Goal: Task Accomplishment & Management: Manage account settings

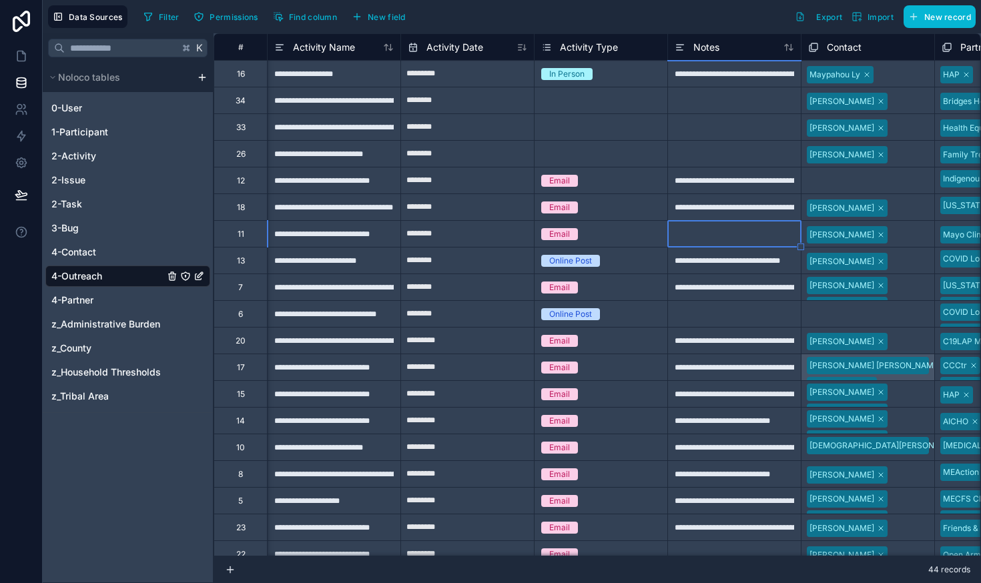
scroll to position [0, 198]
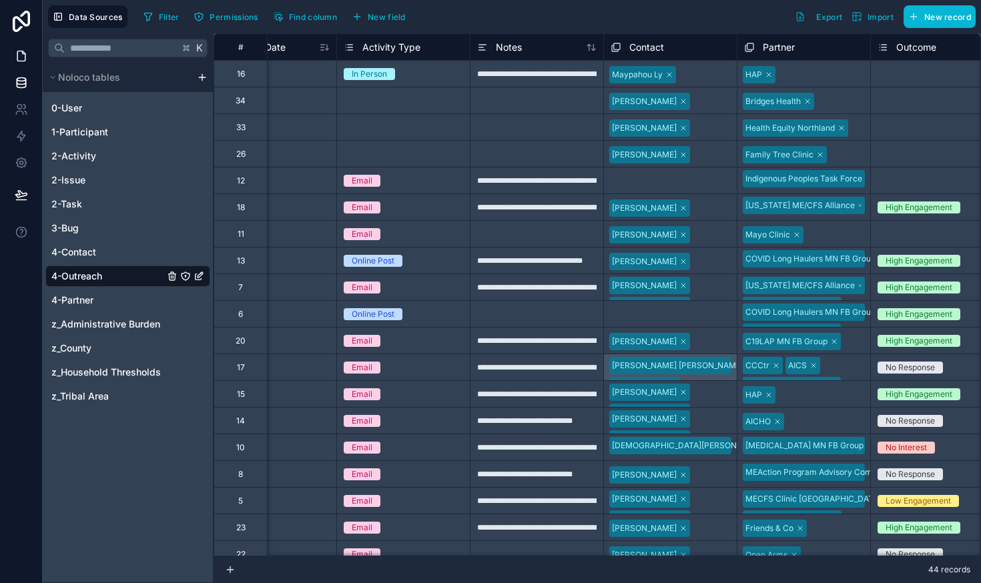
click at [21, 58] on icon at bounding box center [21, 55] width 13 height 13
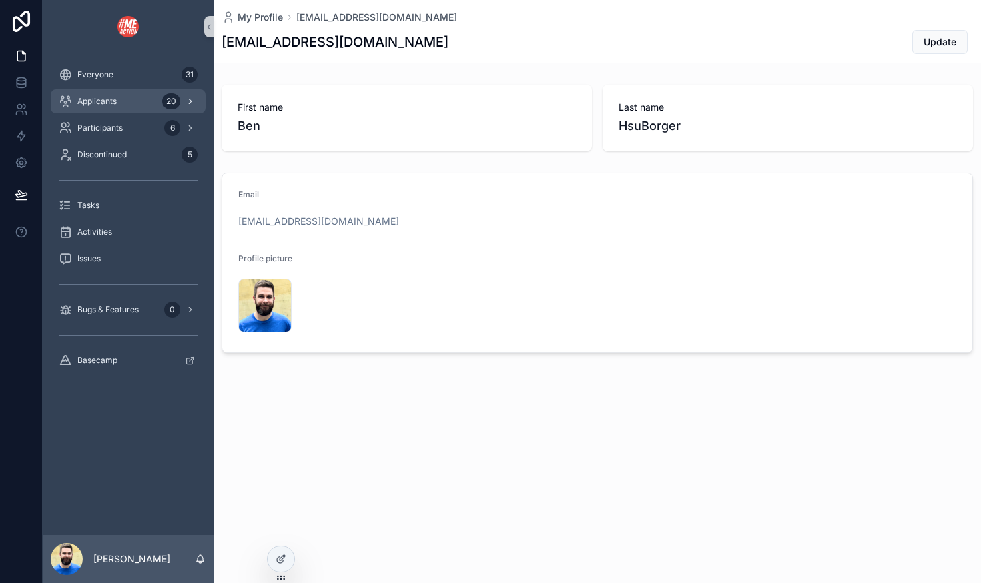
click at [119, 107] on div "Applicants 20" at bounding box center [128, 101] width 139 height 21
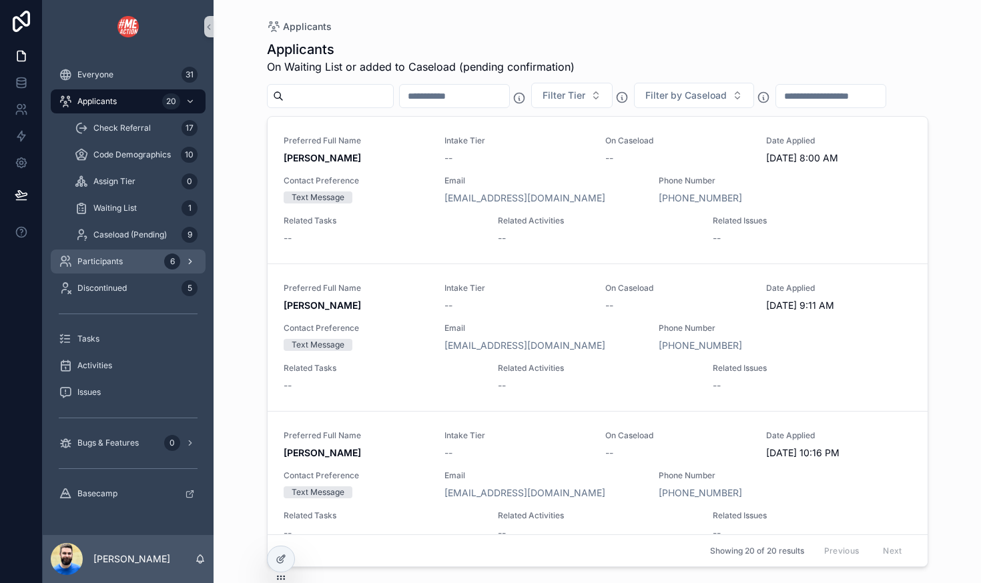
click at [107, 267] on div "Participants 6" at bounding box center [128, 261] width 139 height 21
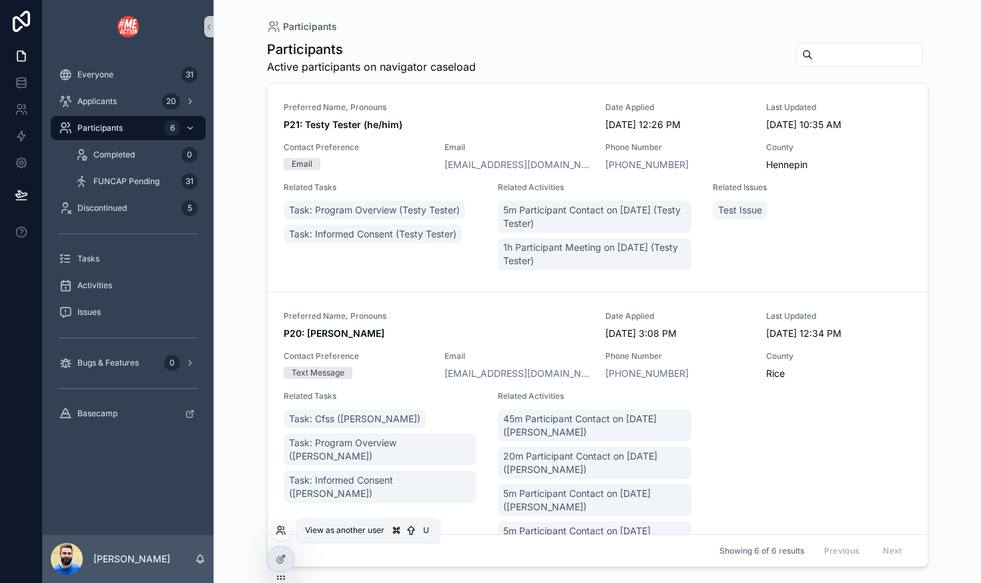
click at [282, 535] on icon at bounding box center [281, 530] width 11 height 11
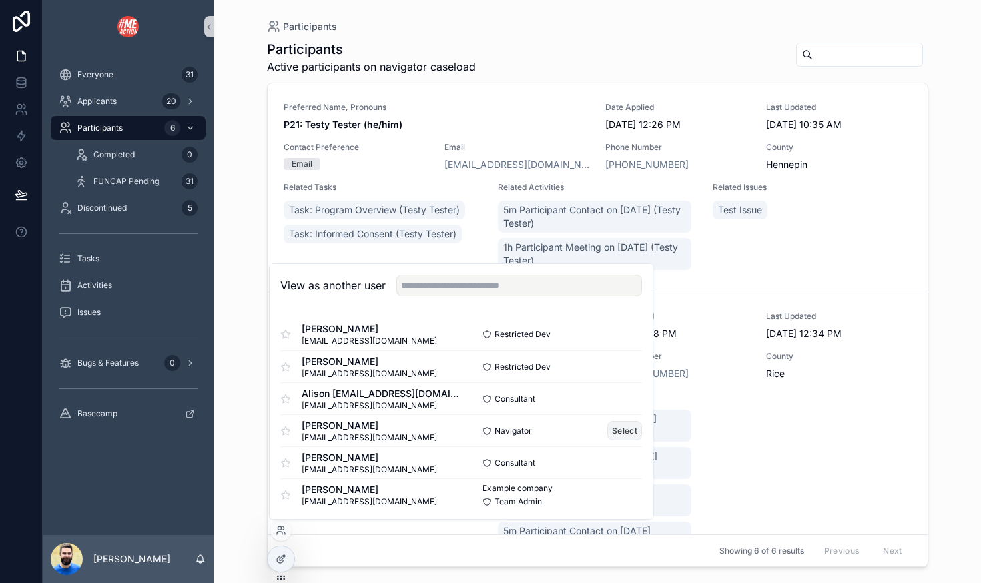
click at [623, 426] on button "Select" at bounding box center [624, 430] width 35 height 19
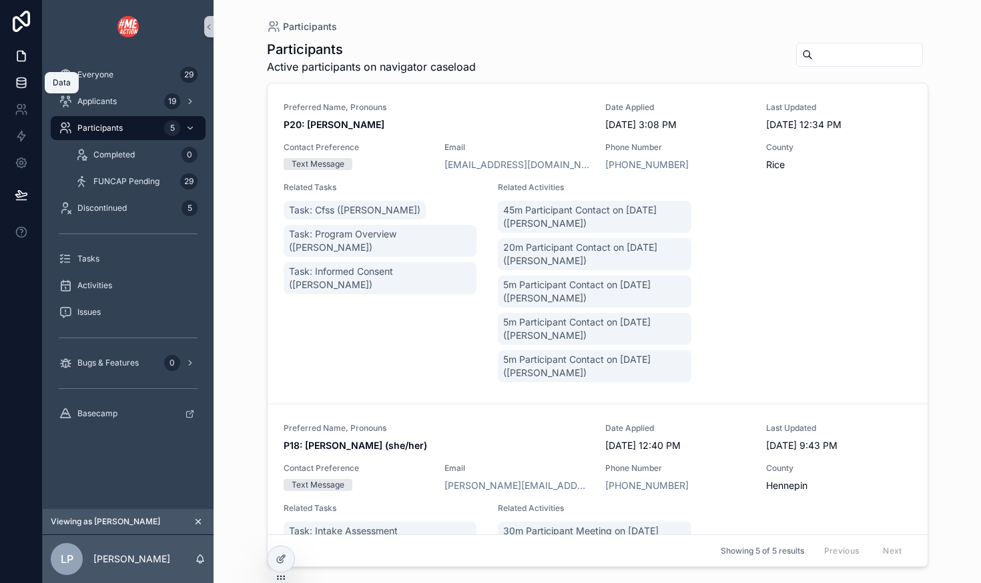
click at [23, 79] on icon at bounding box center [21, 82] width 13 height 13
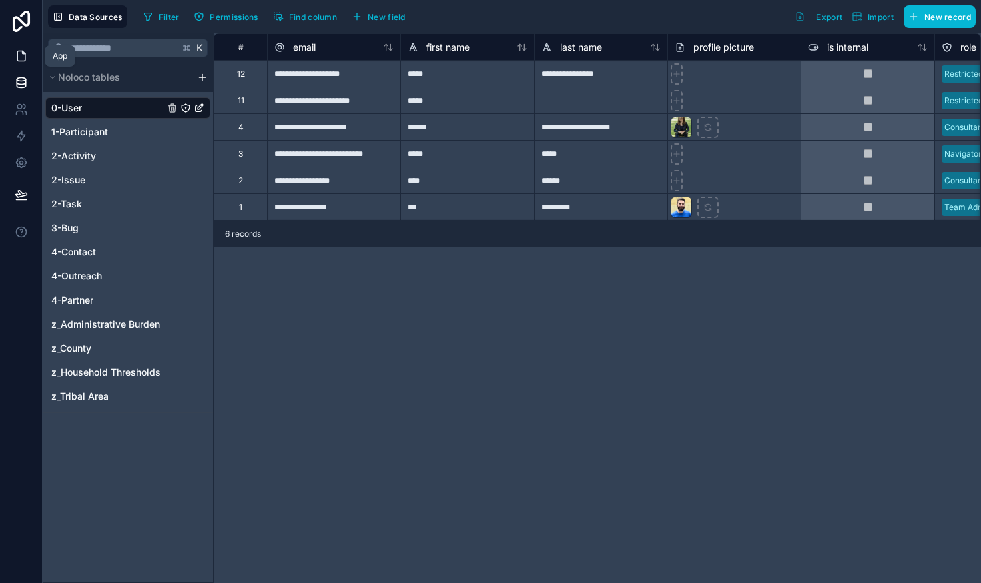
click at [21, 56] on icon at bounding box center [21, 55] width 13 height 13
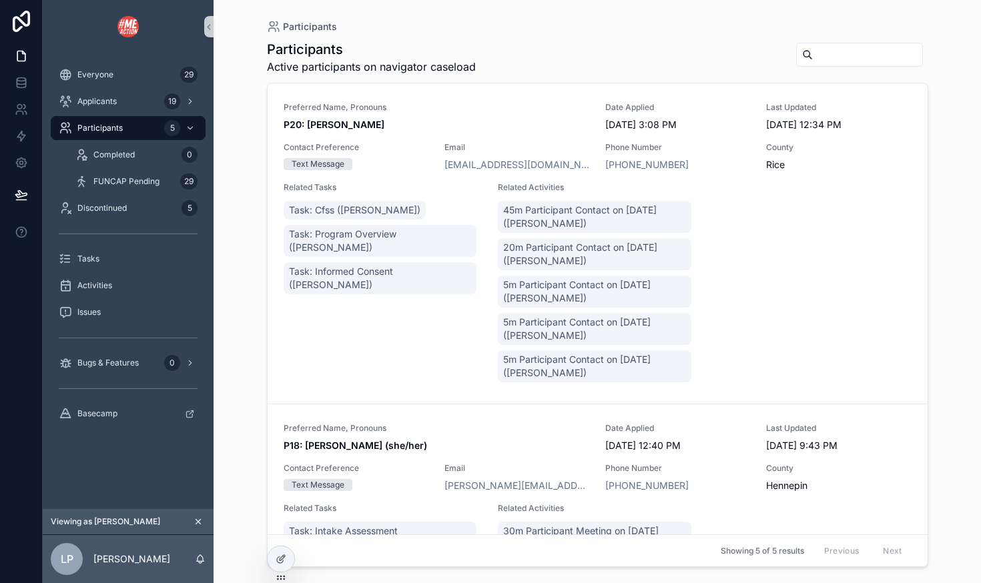
click at [196, 519] on icon "scrollable content" at bounding box center [198, 521] width 9 height 9
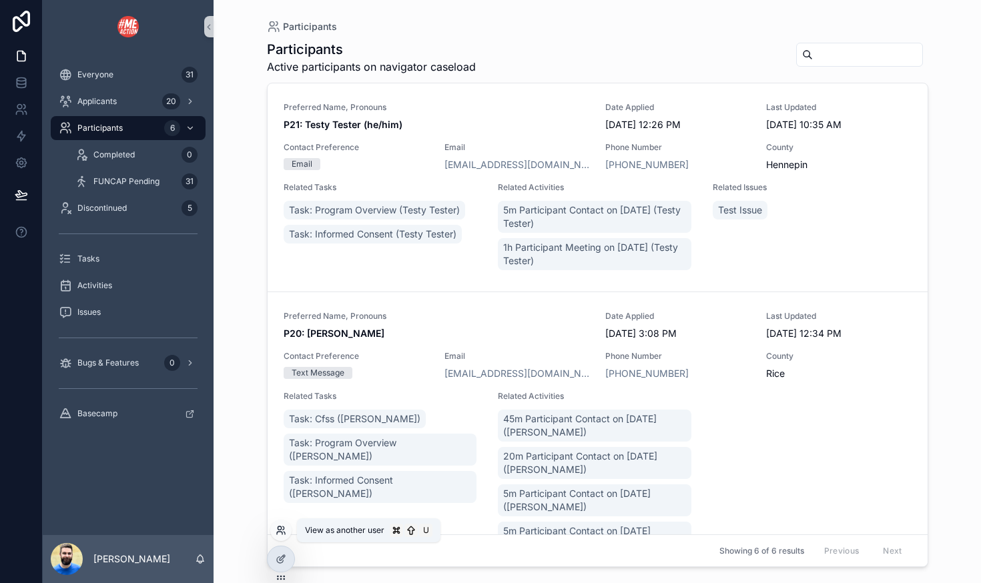
click at [282, 531] on icon at bounding box center [281, 530] width 11 height 11
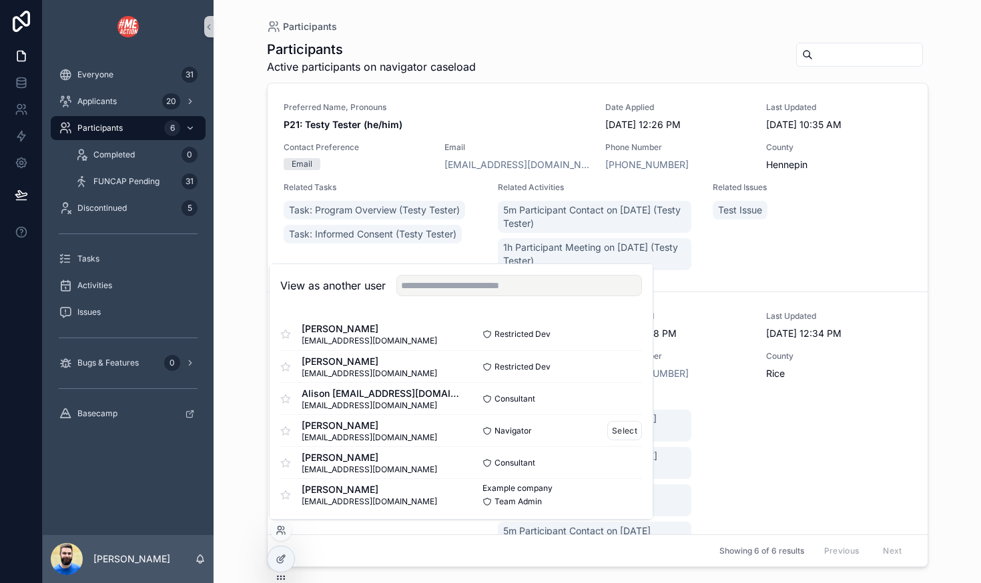
scroll to position [2, 0]
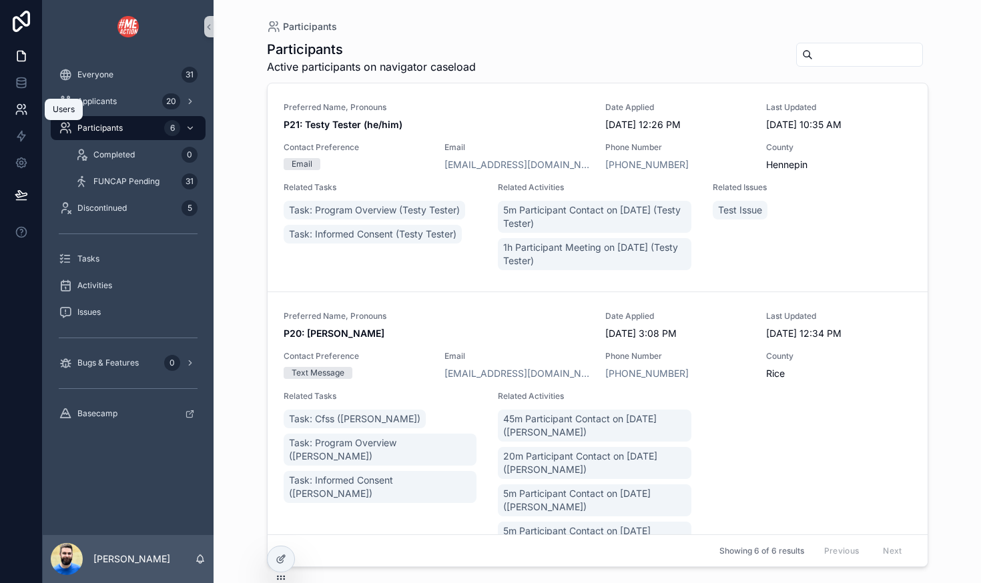
click at [19, 108] on icon at bounding box center [19, 107] width 5 height 5
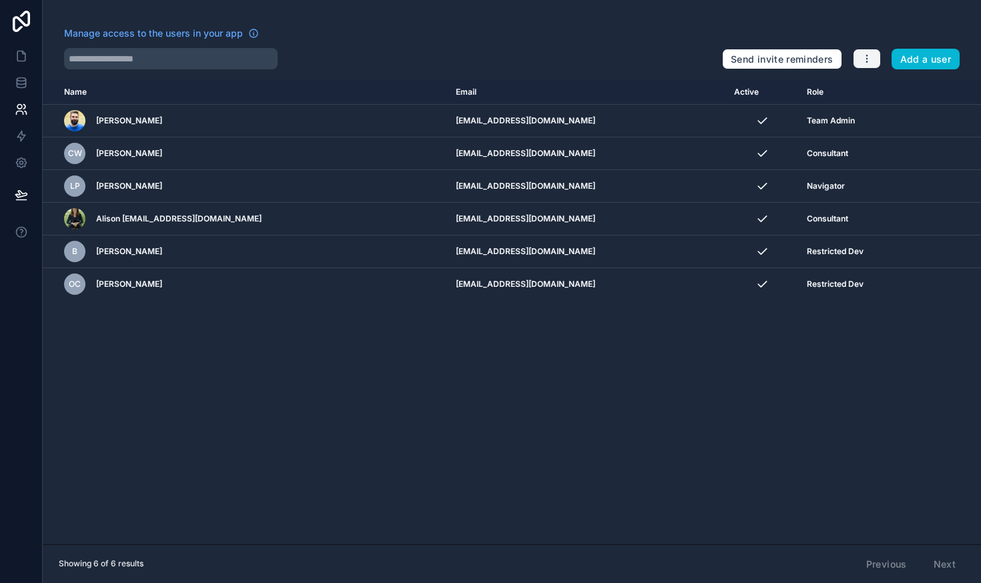
click at [868, 58] on icon "button" at bounding box center [867, 58] width 11 height 11
click at [888, 89] on link "Manage roles" at bounding box center [893, 90] width 83 height 21
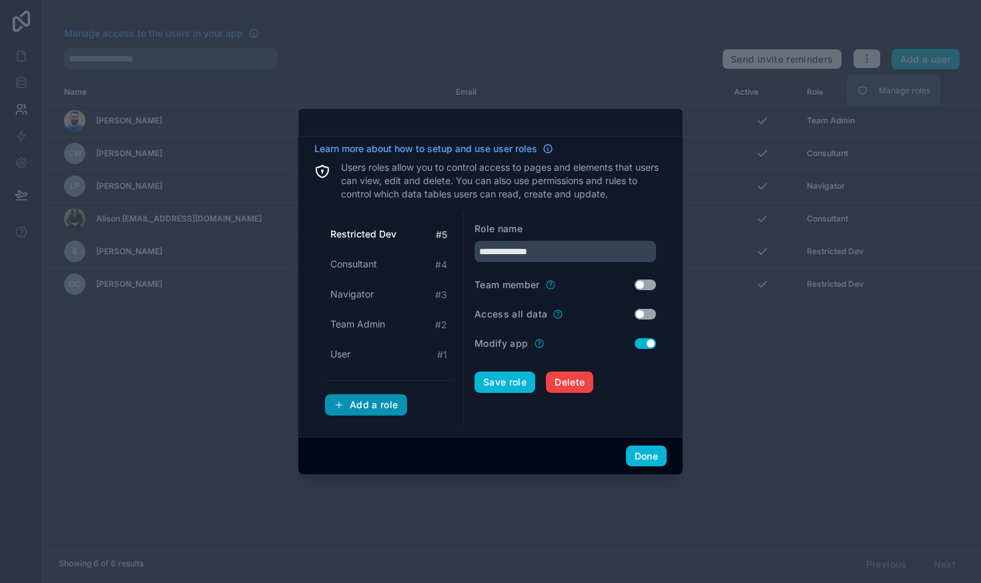
click at [346, 403] on div "Add a role" at bounding box center [366, 405] width 65 height 12
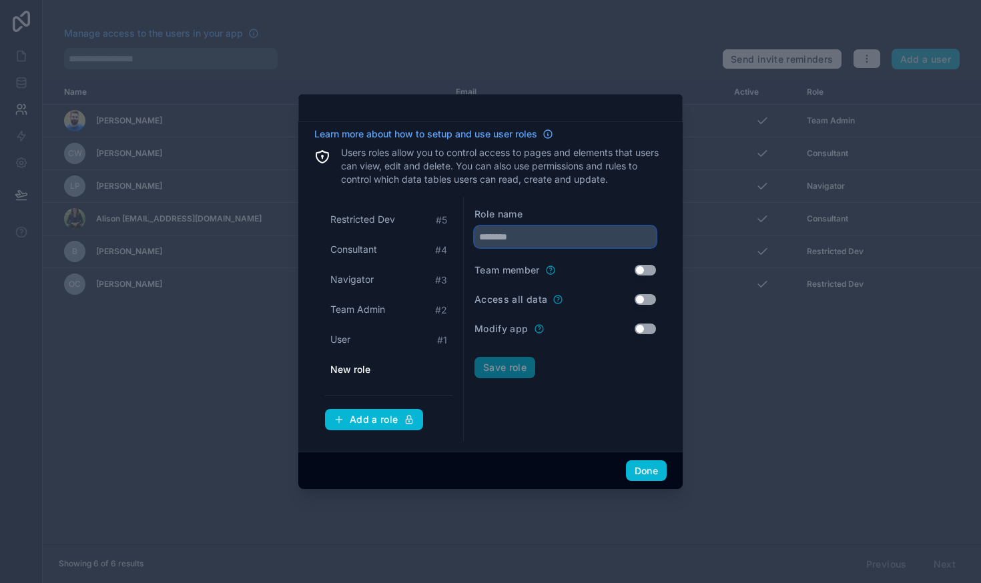
click at [517, 232] on input "text" at bounding box center [566, 236] width 182 height 21
click at [495, 241] on input "**********" at bounding box center [566, 236] width 182 height 21
type input "**********"
click at [513, 370] on button "Save role" at bounding box center [505, 367] width 61 height 21
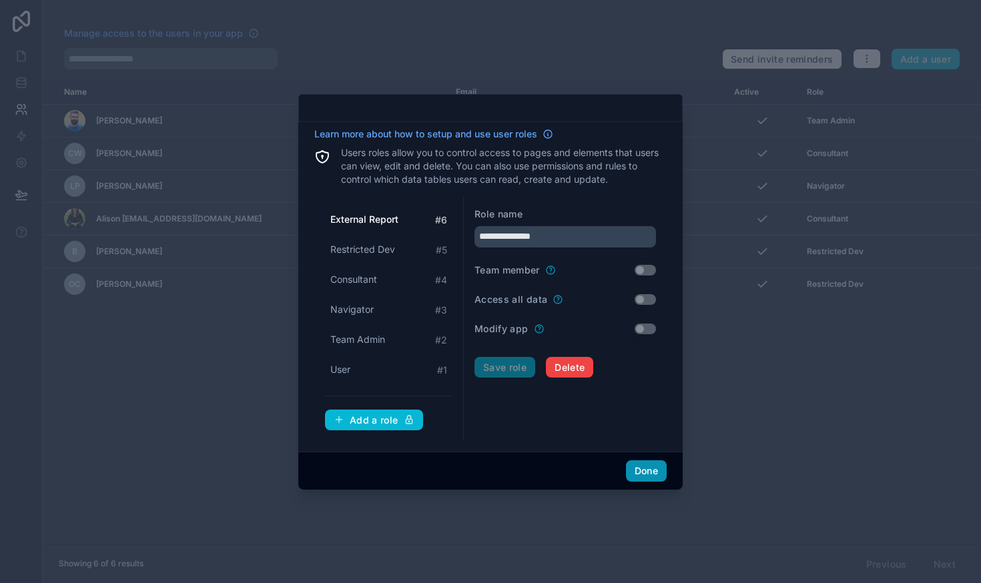
click at [653, 472] on button "Done" at bounding box center [646, 471] width 41 height 21
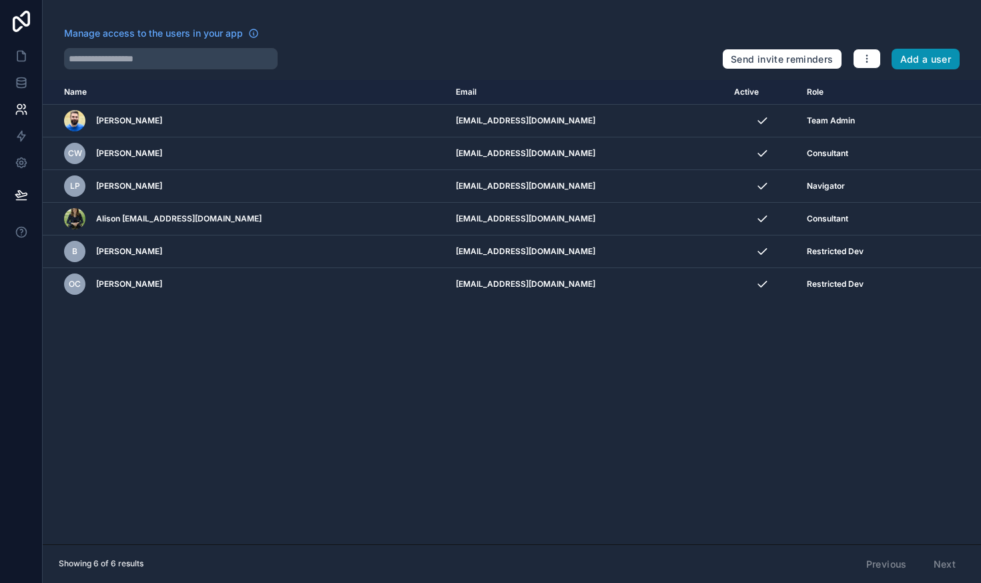
click at [922, 55] on button "Add a user" at bounding box center [926, 59] width 69 height 21
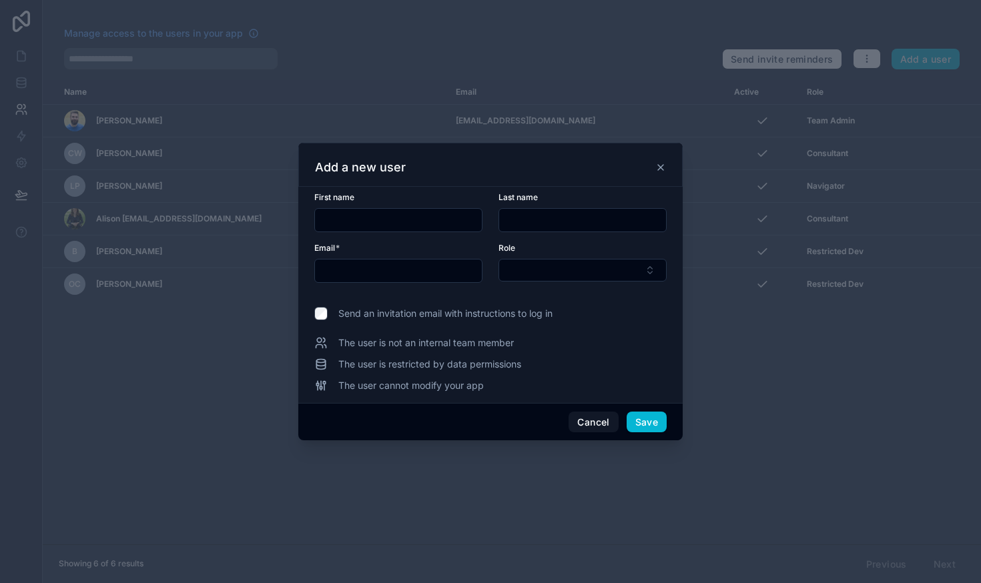
click at [366, 221] on input "text" at bounding box center [398, 220] width 167 height 19
type input "*"
type input "******"
type input "**********"
click at [534, 278] on button "Select Button" at bounding box center [583, 270] width 168 height 23
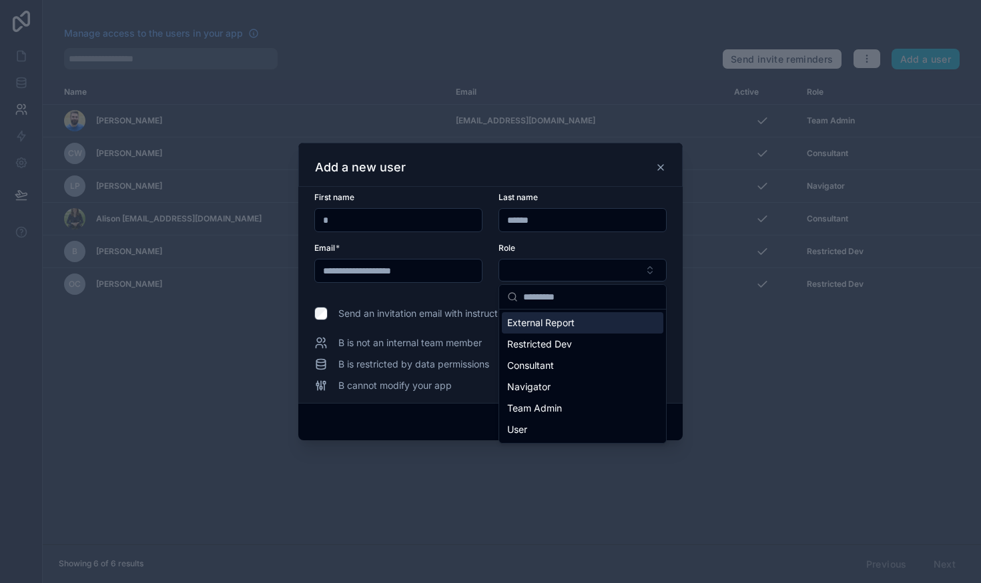
click at [541, 326] on span "External Report" at bounding box center [540, 322] width 67 height 13
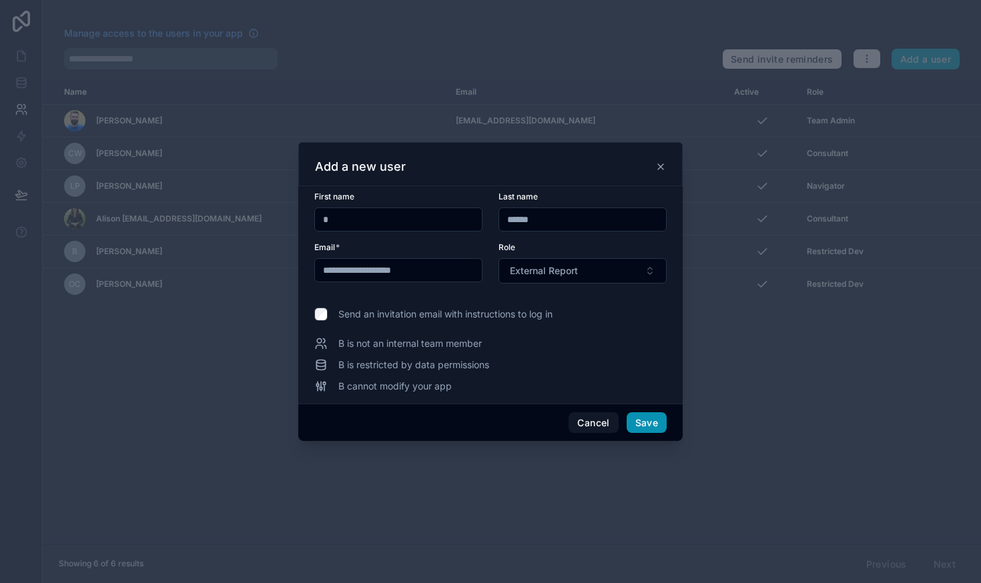
click at [651, 419] on button "Save" at bounding box center [647, 423] width 40 height 21
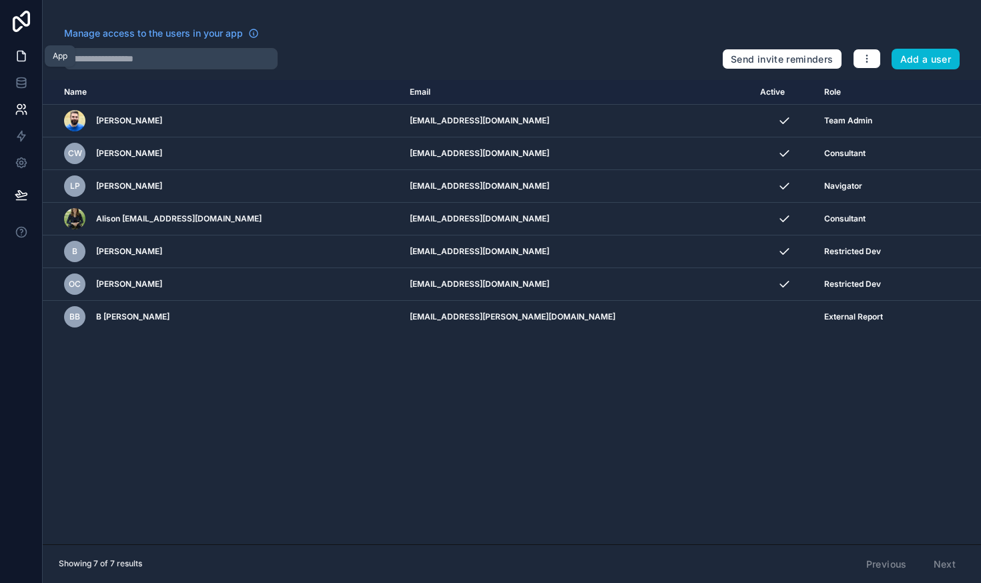
click at [17, 61] on icon at bounding box center [21, 55] width 13 height 13
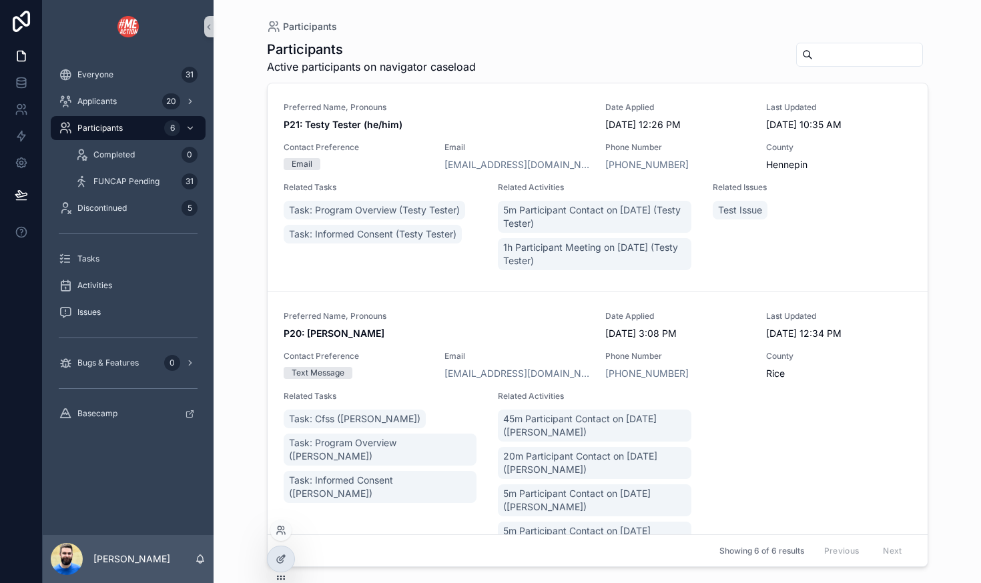
click at [280, 522] on div at bounding box center [280, 530] width 21 height 21
click at [284, 529] on icon at bounding box center [281, 530] width 11 height 11
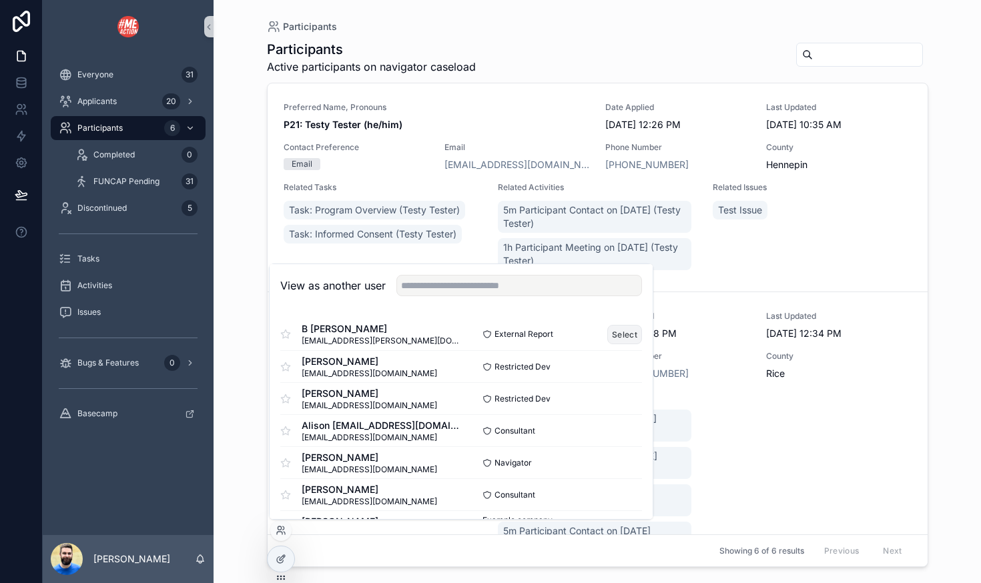
click at [627, 330] on button "Select" at bounding box center [624, 334] width 35 height 19
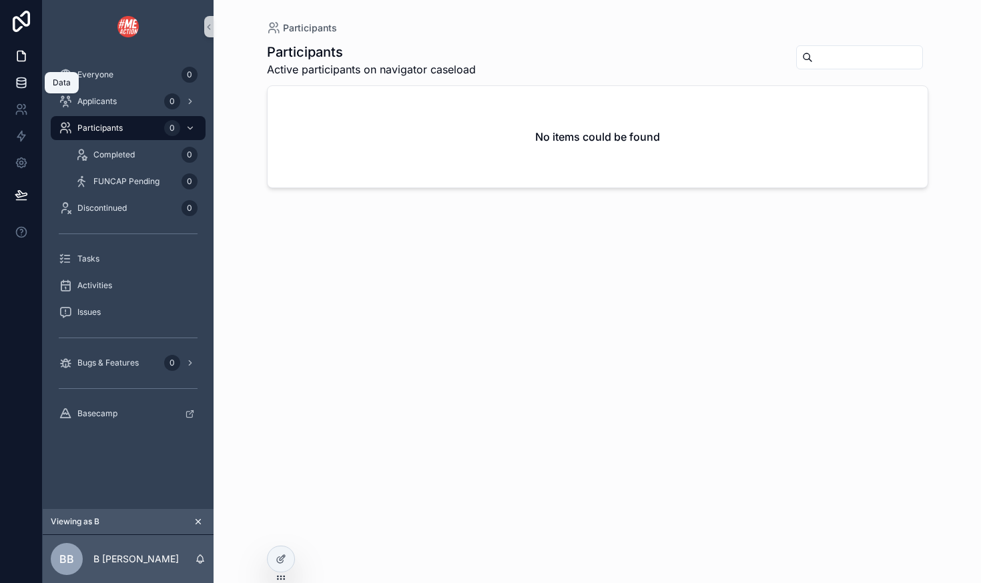
click at [17, 83] on icon at bounding box center [21, 82] width 13 height 13
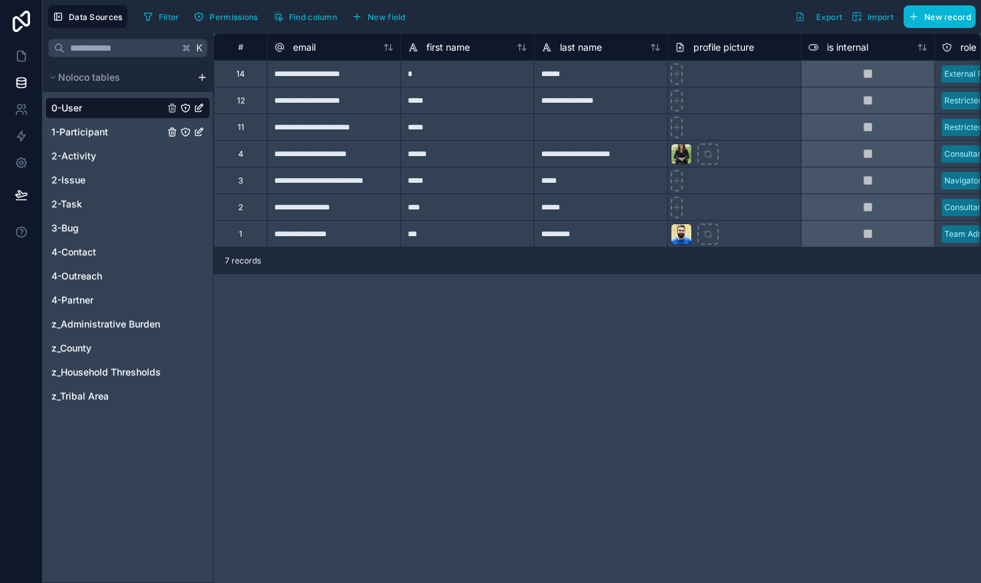
click at [189, 129] on icon "1-Participant" at bounding box center [186, 132] width 8 height 8
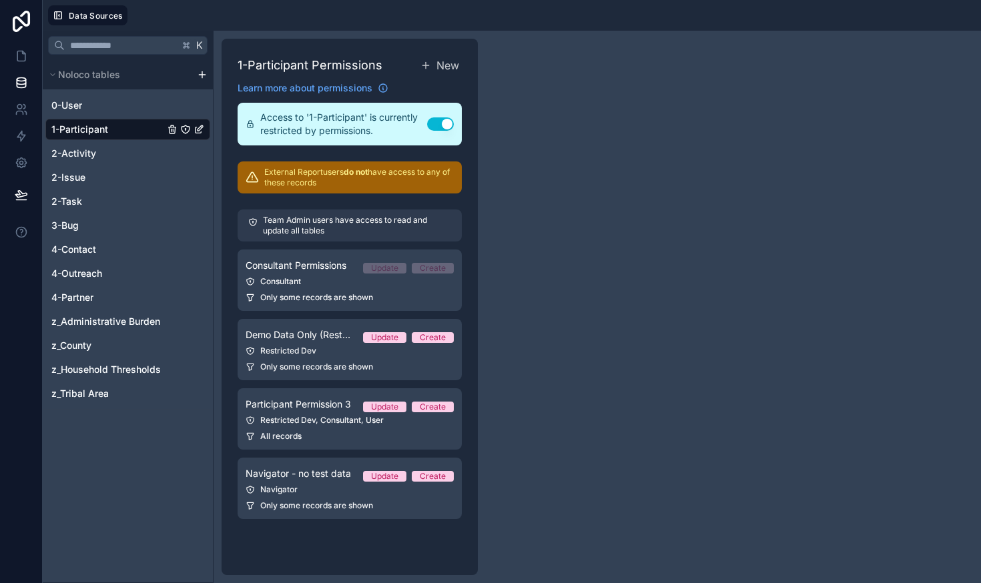
click at [306, 176] on p "External Report users do not have access to any of these records" at bounding box center [359, 177] width 190 height 21
click at [429, 61] on icon at bounding box center [426, 65] width 11 height 11
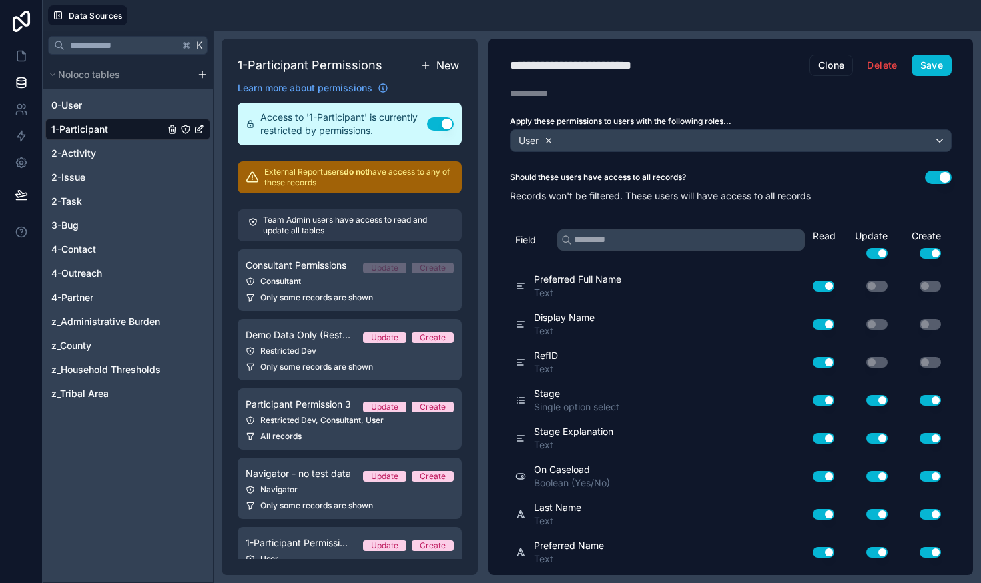
click at [547, 138] on icon at bounding box center [549, 140] width 5 height 5
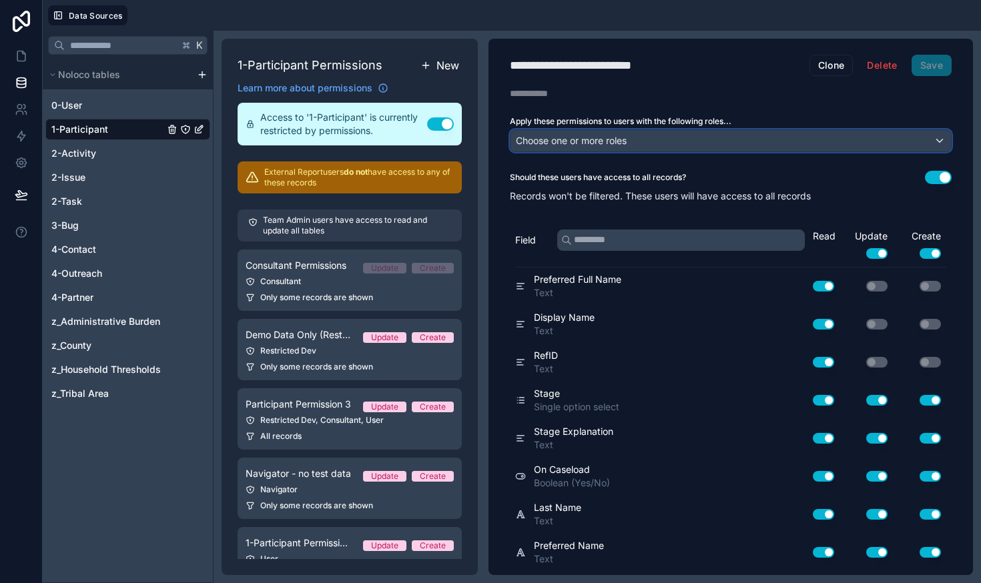
click at [563, 142] on span "Choose one or more roles" at bounding box center [571, 140] width 111 height 11
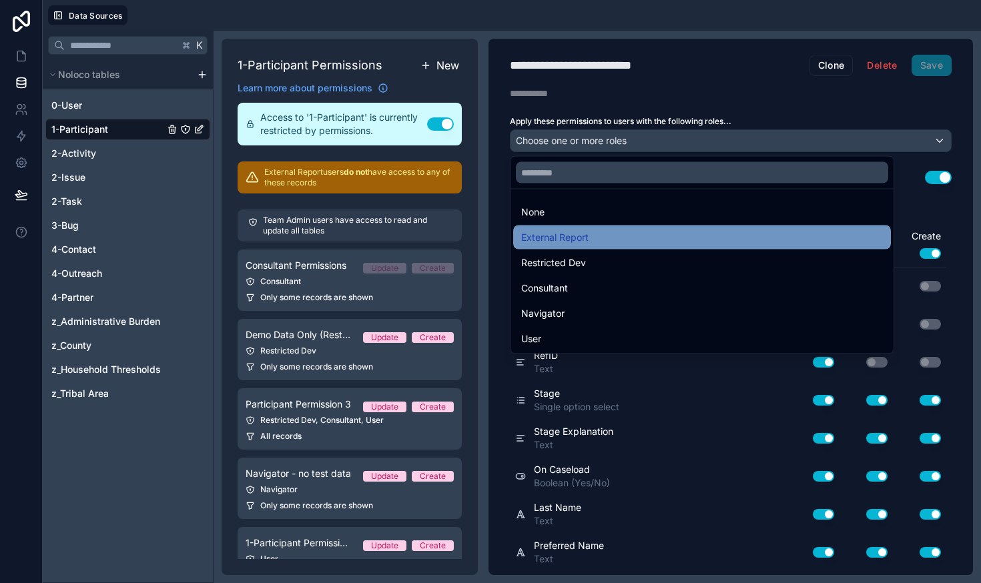
click at [559, 234] on span "External Report" at bounding box center [554, 238] width 67 height 16
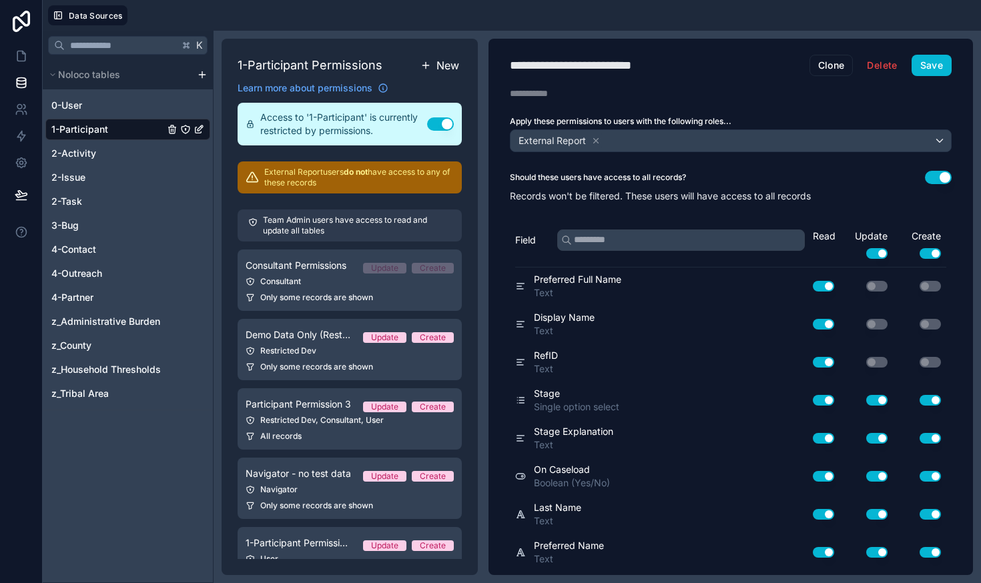
click at [936, 175] on button "Use setting" at bounding box center [938, 177] width 27 height 13
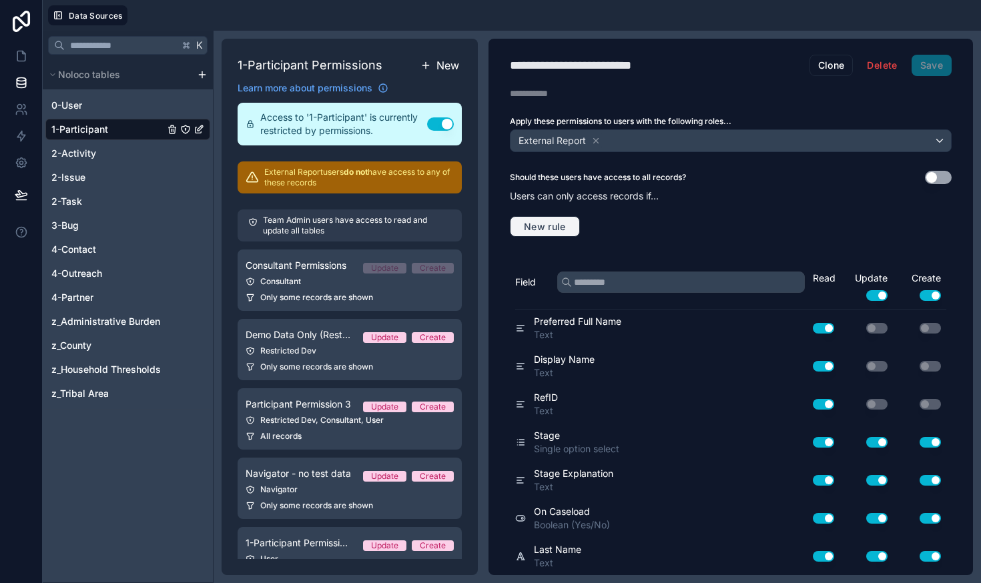
click at [538, 230] on span "New rule" at bounding box center [545, 227] width 53 height 12
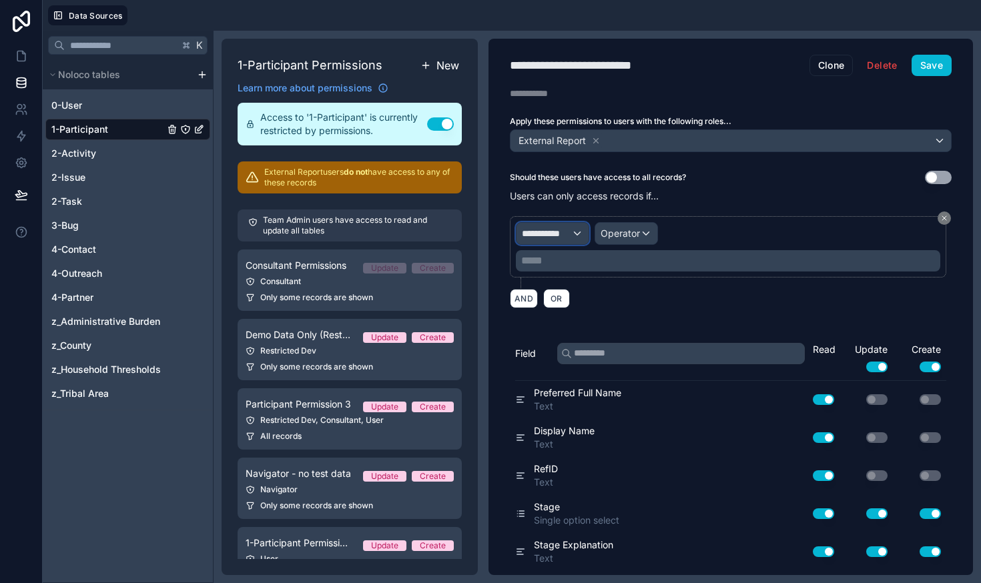
click at [579, 235] on div "**********" at bounding box center [553, 233] width 72 height 21
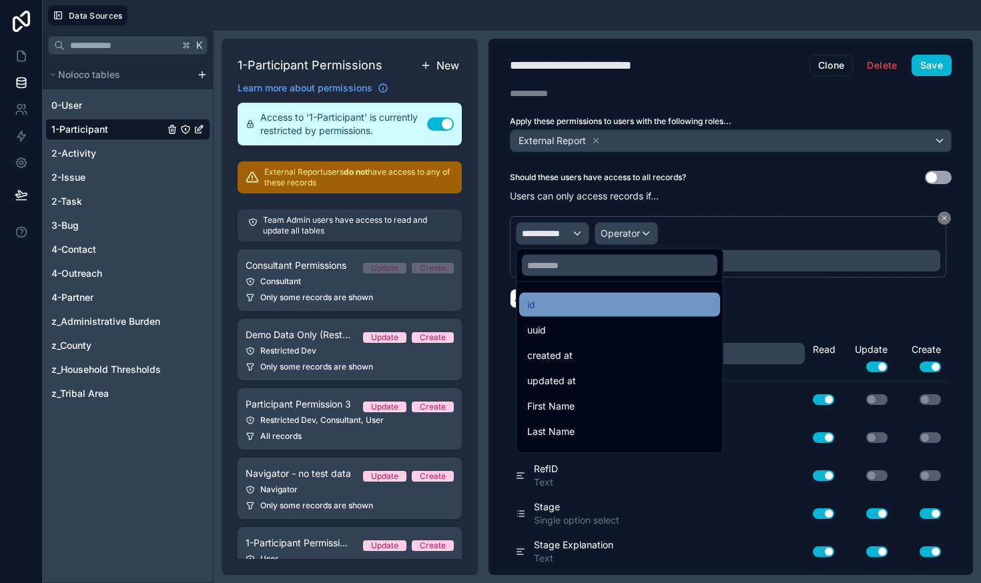
click at [565, 304] on div "id" at bounding box center [619, 305] width 185 height 16
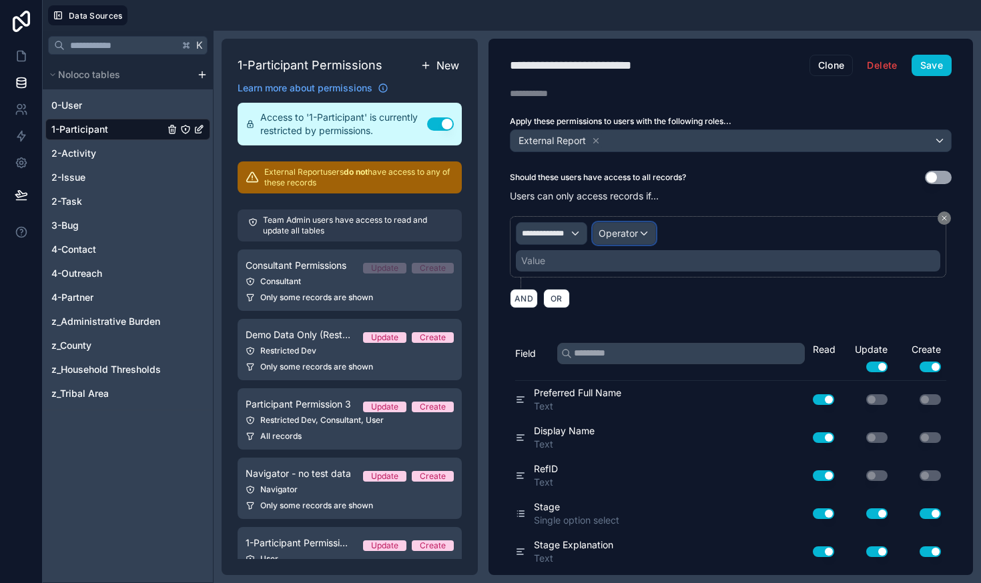
click at [623, 230] on span "Operator" at bounding box center [618, 233] width 39 height 11
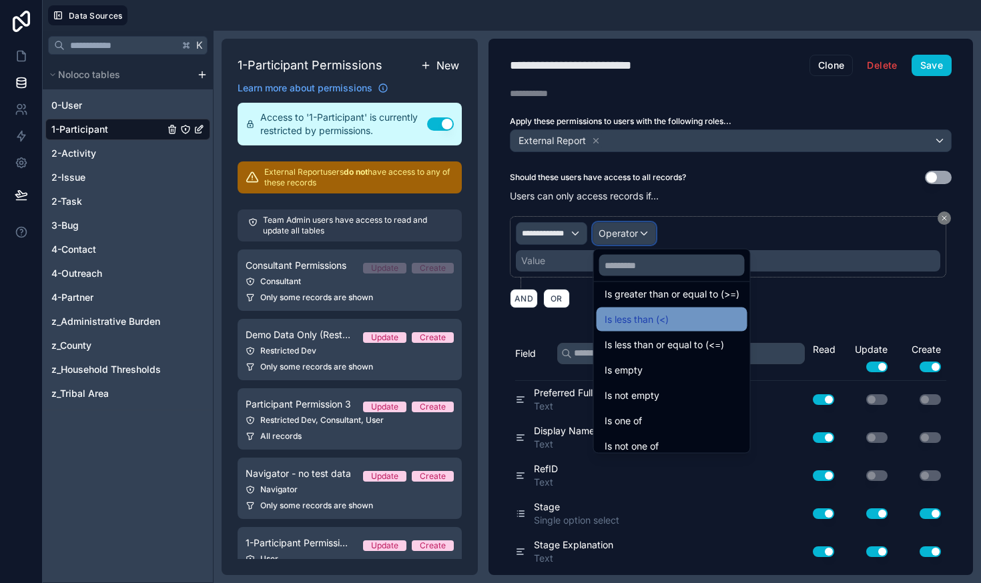
scroll to position [95, 0]
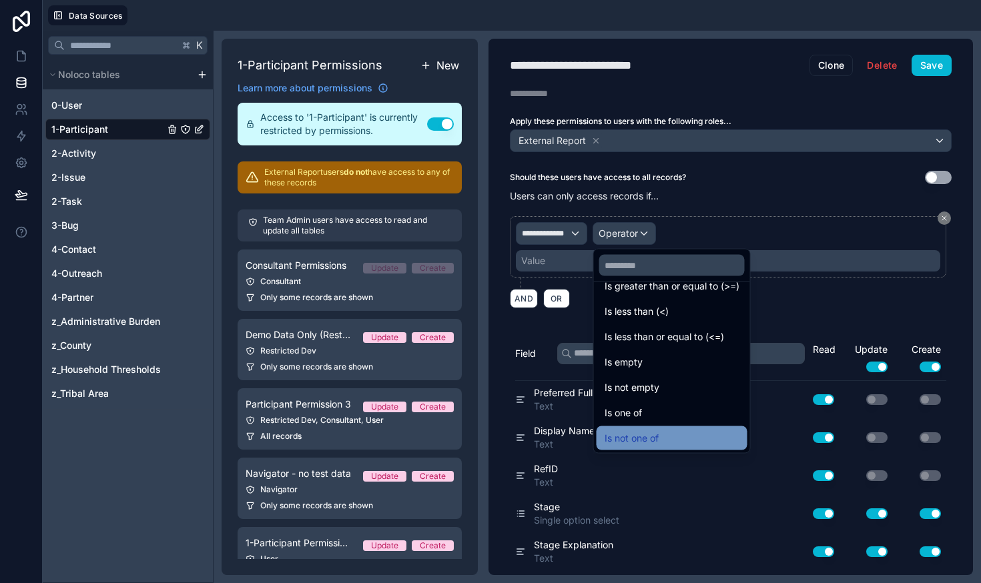
click at [624, 431] on span "Is not one of" at bounding box center [632, 439] width 54 height 16
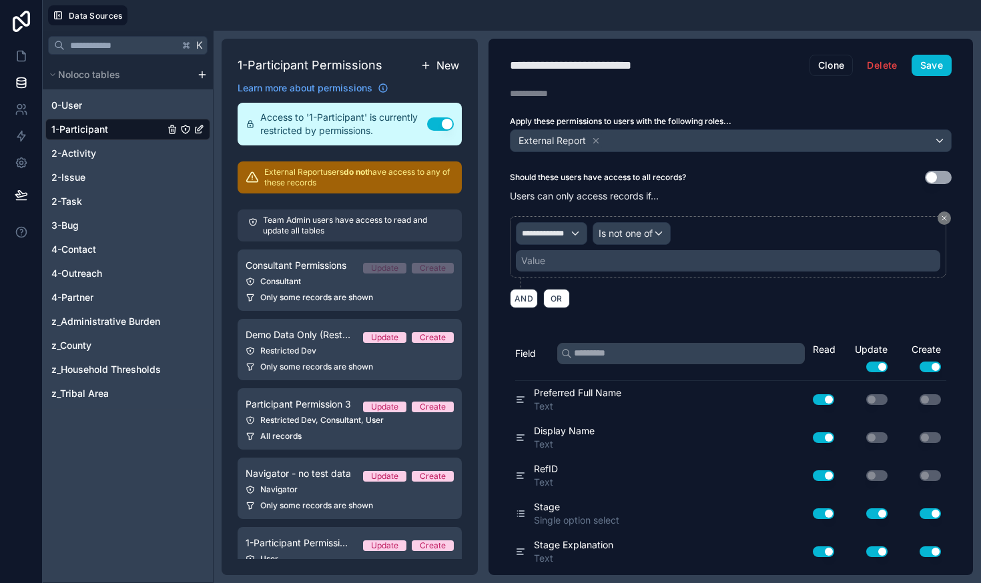
click at [579, 258] on div "Value" at bounding box center [728, 260] width 425 height 21
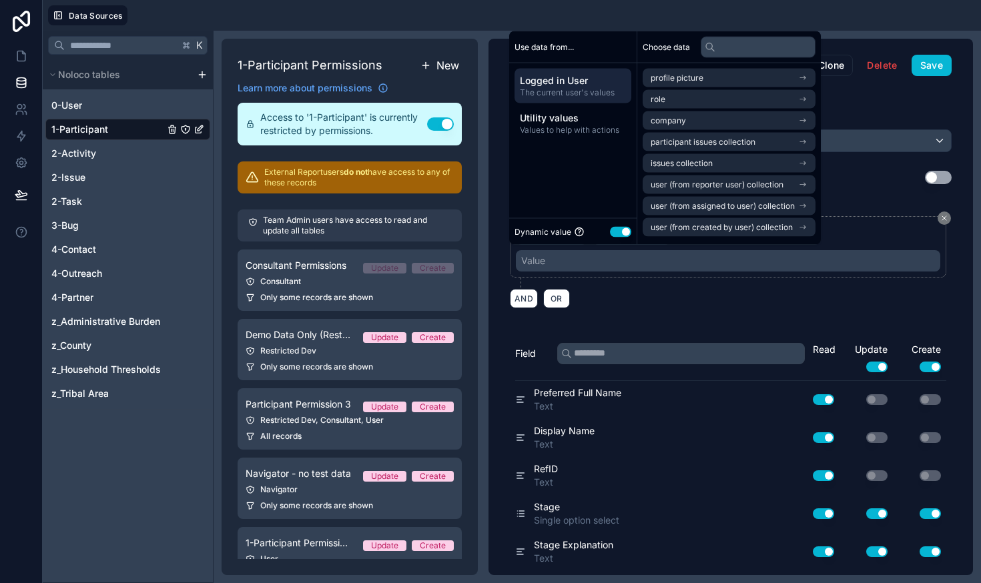
click at [618, 227] on button "Use setting" at bounding box center [620, 231] width 21 height 11
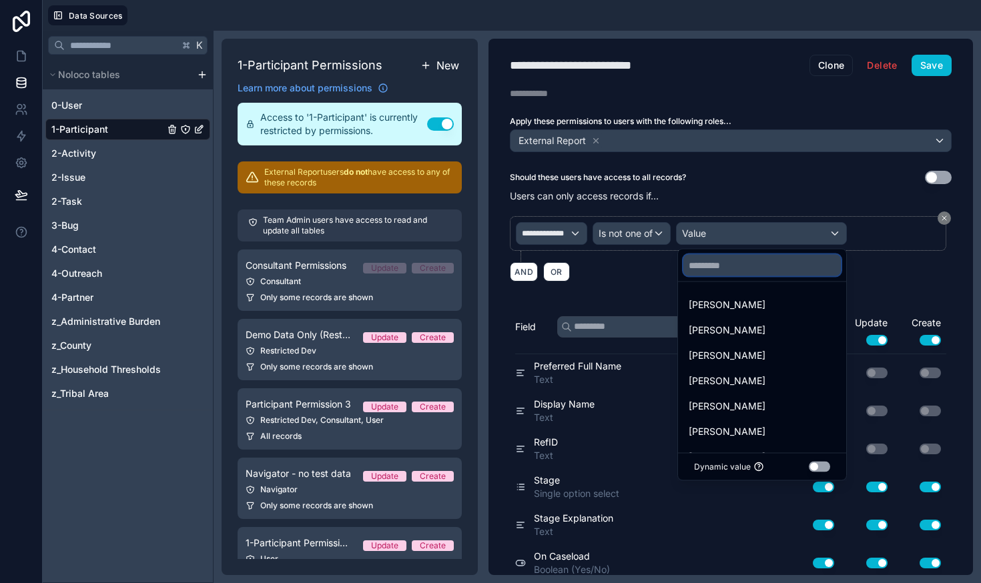
click at [706, 262] on input "text" at bounding box center [763, 265] width 158 height 21
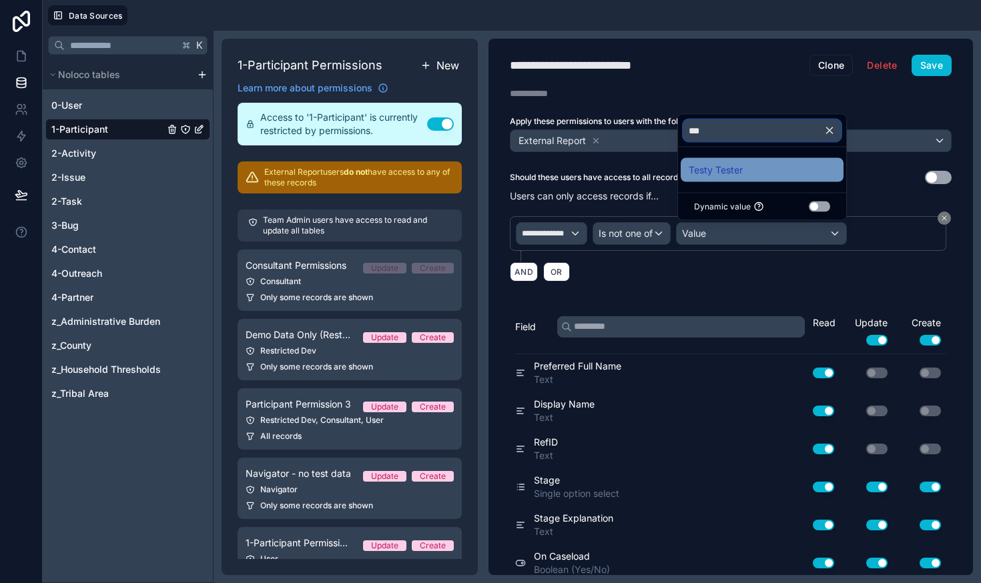
type input "***"
click at [725, 174] on span "Testy Tester" at bounding box center [716, 170] width 54 height 16
click at [734, 133] on input "text" at bounding box center [763, 130] width 158 height 21
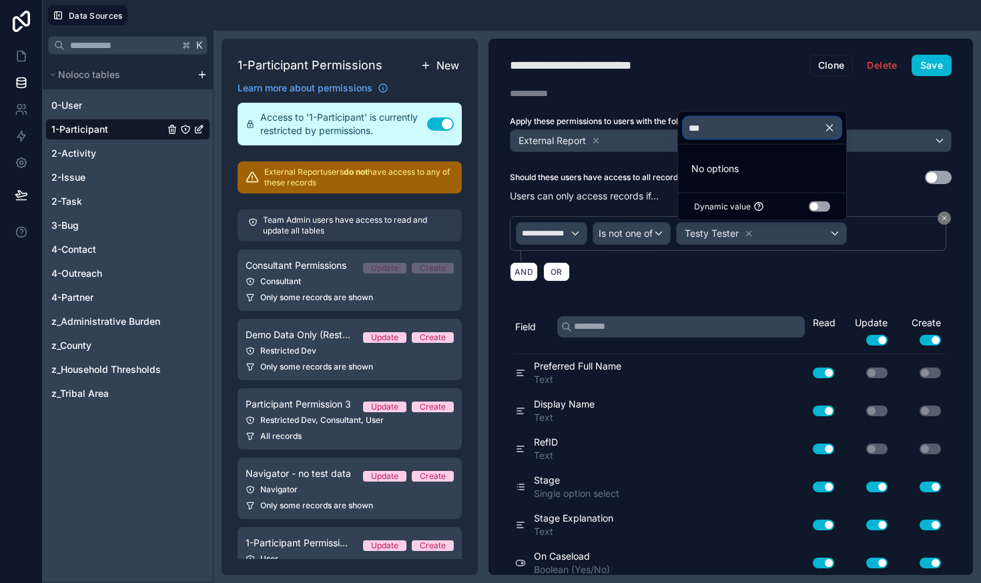
click at [718, 124] on input "***" at bounding box center [763, 127] width 158 height 21
type input "*"
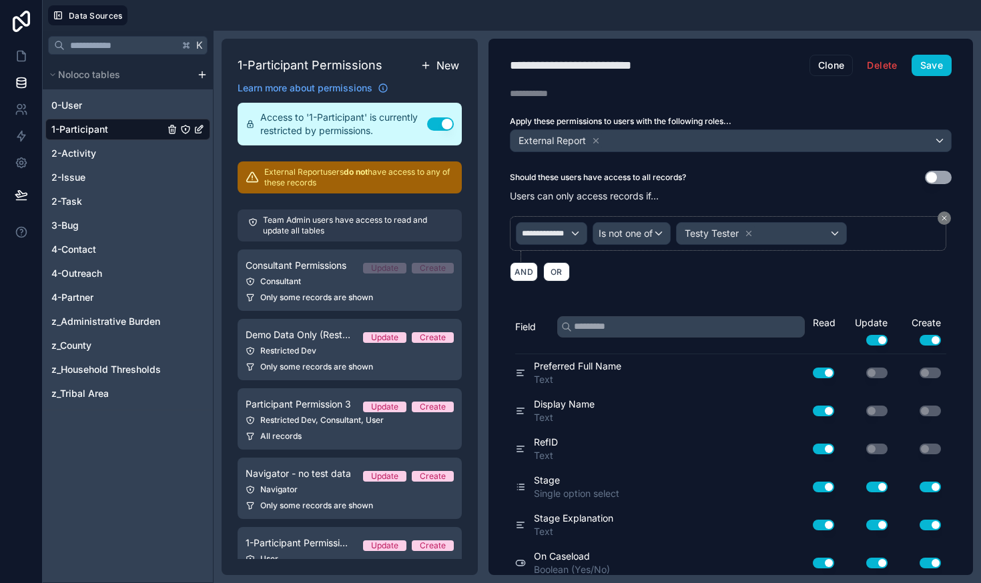
click at [889, 227] on div "**********" at bounding box center [728, 233] width 425 height 23
click at [806, 236] on div "Testy Tester" at bounding box center [762, 233] width 170 height 21
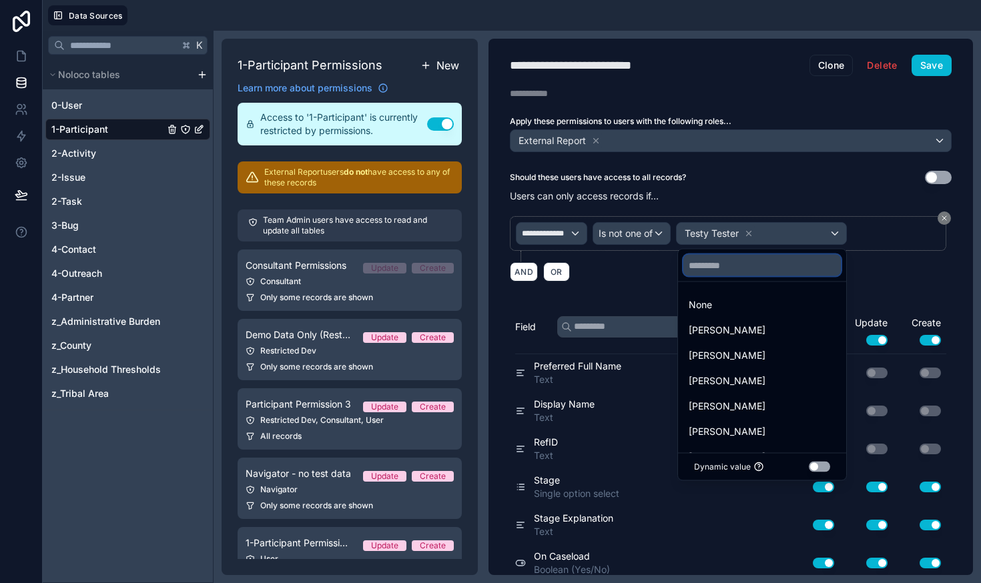
click at [776, 275] on input "text" at bounding box center [763, 265] width 158 height 21
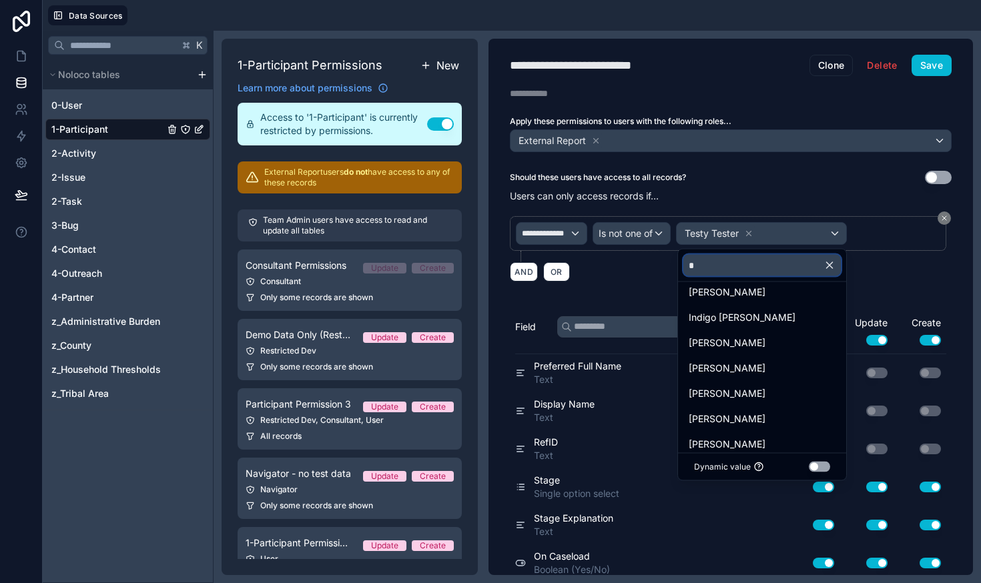
scroll to position [117, 0]
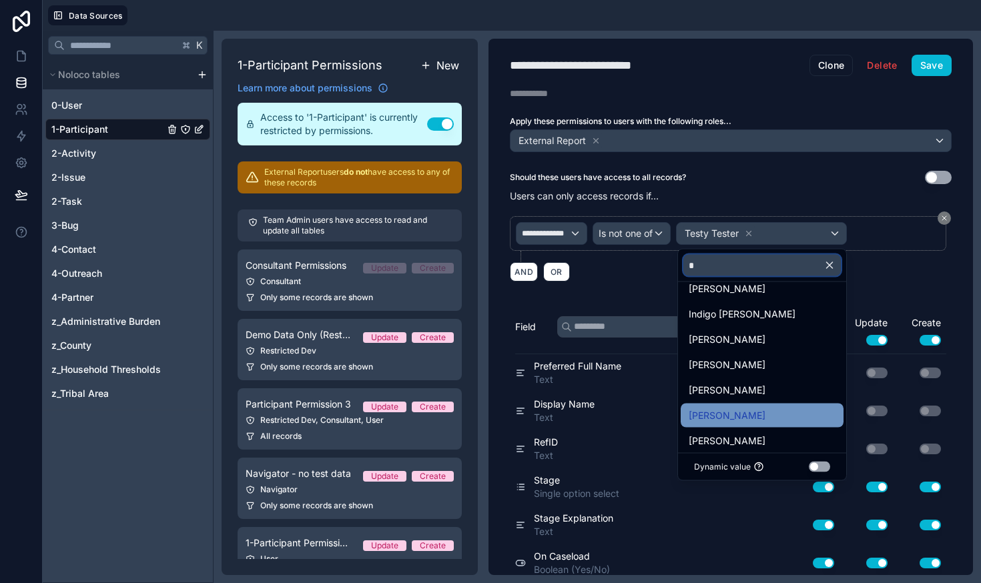
type input "*"
click at [736, 415] on span "Demi Demo" at bounding box center [727, 416] width 77 height 16
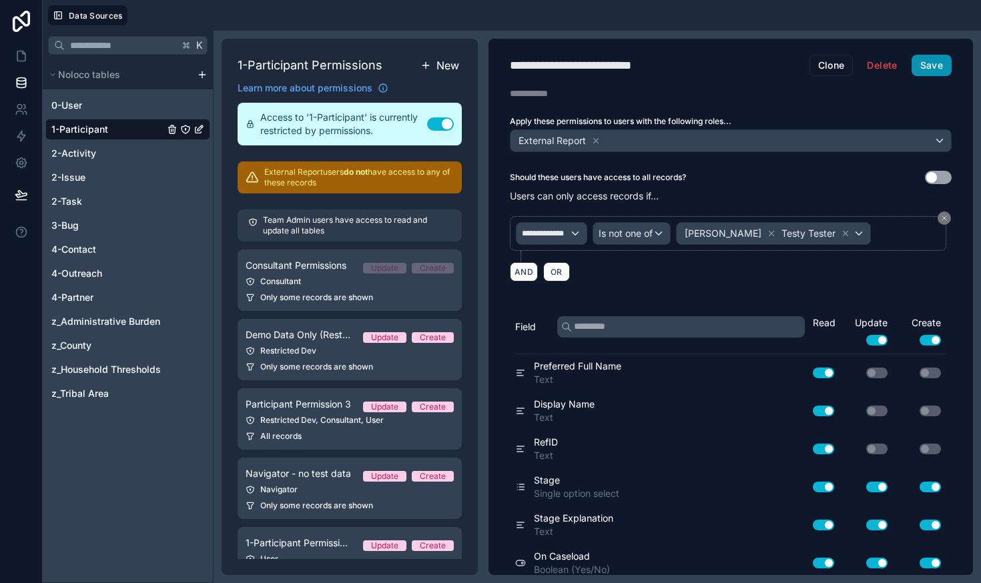
click at [930, 67] on button "Save" at bounding box center [932, 65] width 40 height 21
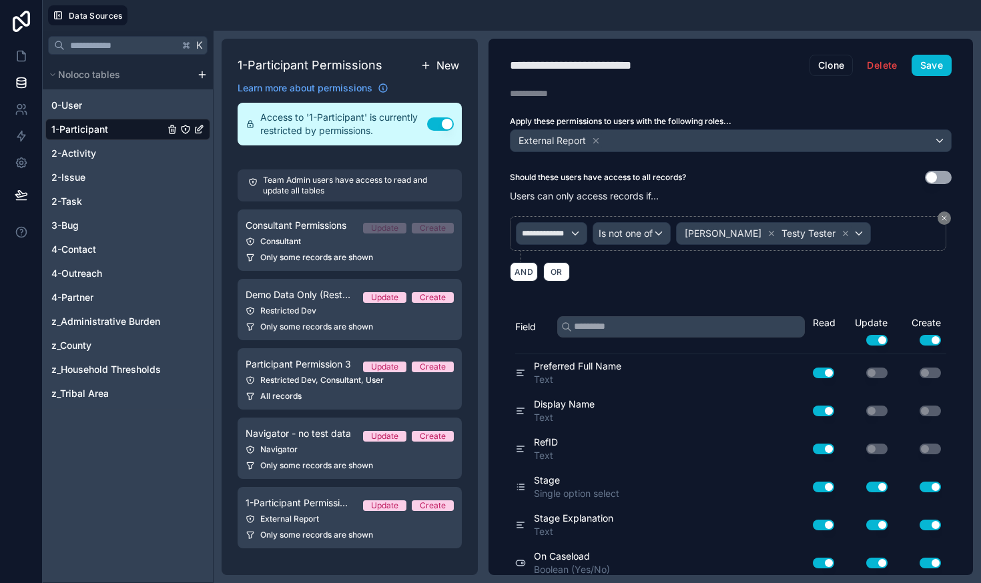
click at [617, 61] on div "**********" at bounding box center [589, 65] width 159 height 19
click at [625, 66] on div "**********" at bounding box center [589, 65] width 159 height 19
type div "**********"
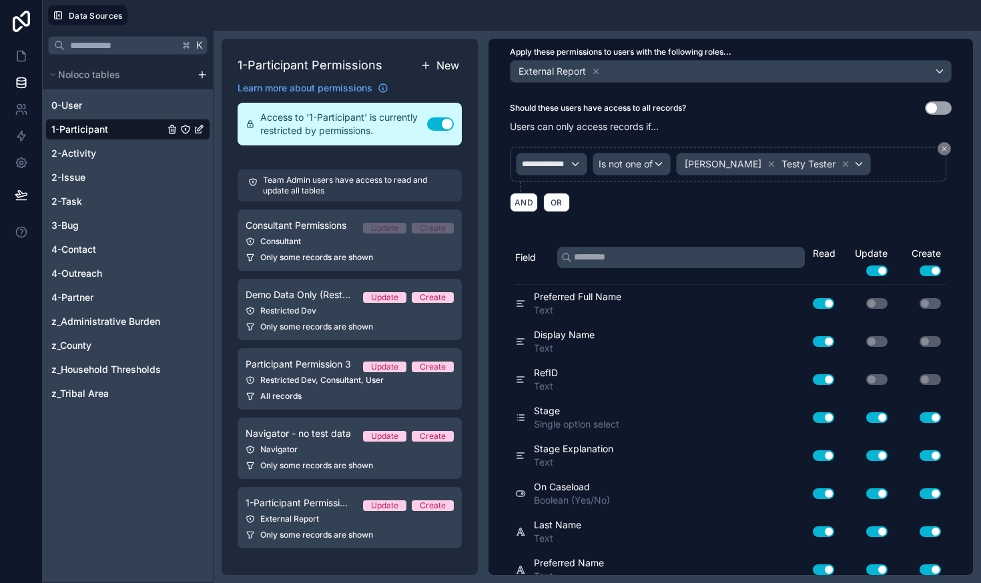
scroll to position [69, 0]
click at [772, 235] on div "**********" at bounding box center [731, 238] width 485 height 537
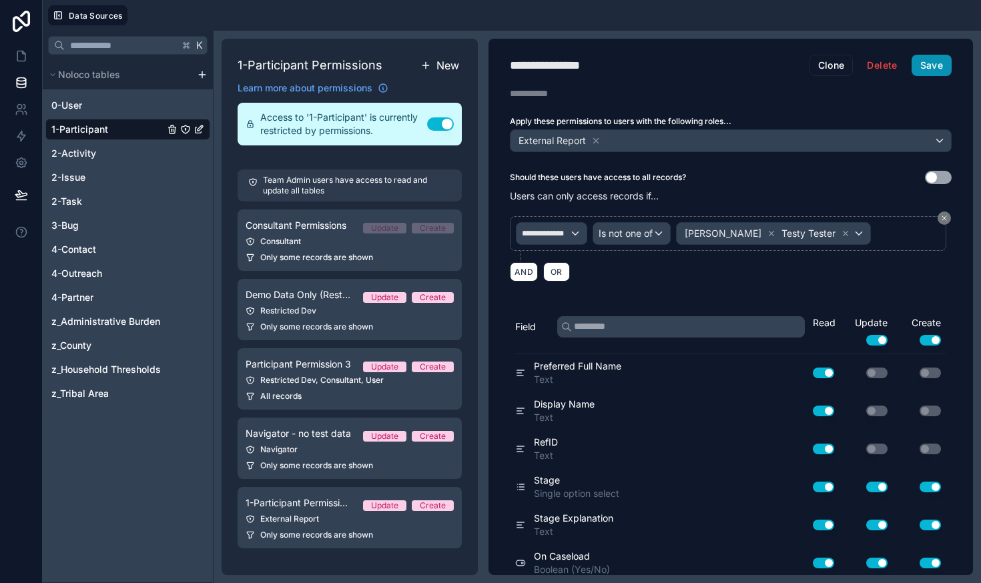
click at [926, 71] on button "Save" at bounding box center [932, 65] width 40 height 21
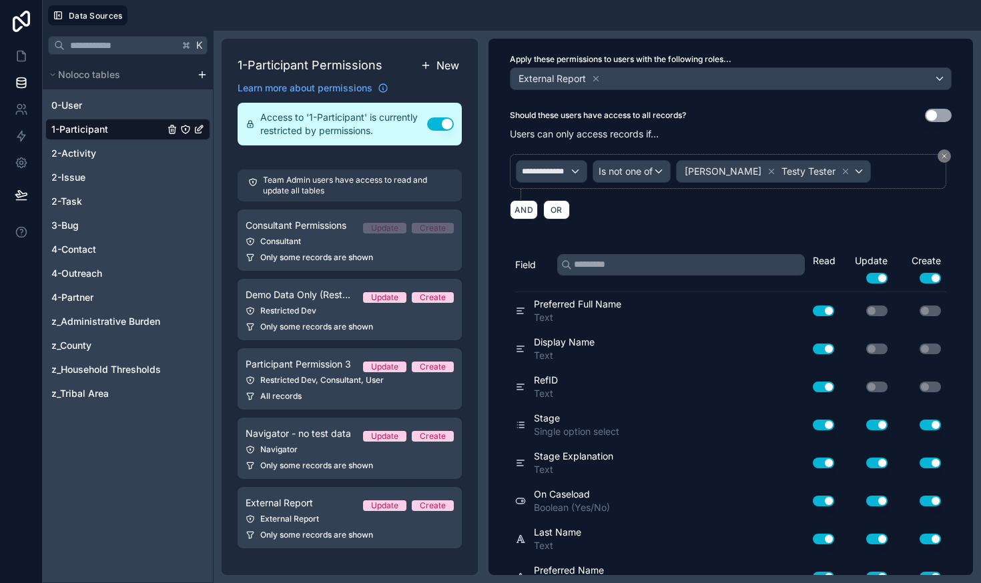
scroll to position [64, 0]
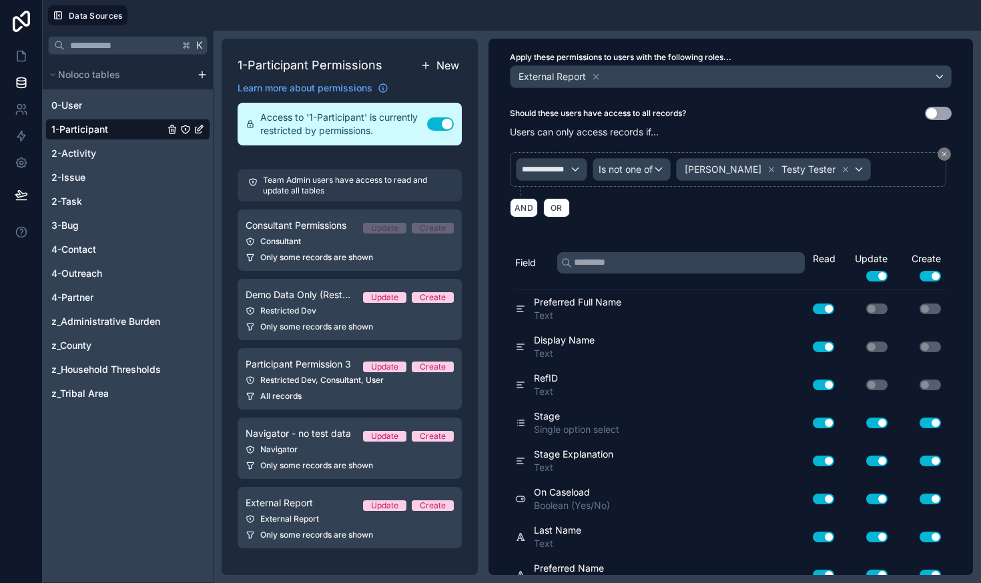
click at [822, 307] on button "Use setting" at bounding box center [823, 309] width 21 height 11
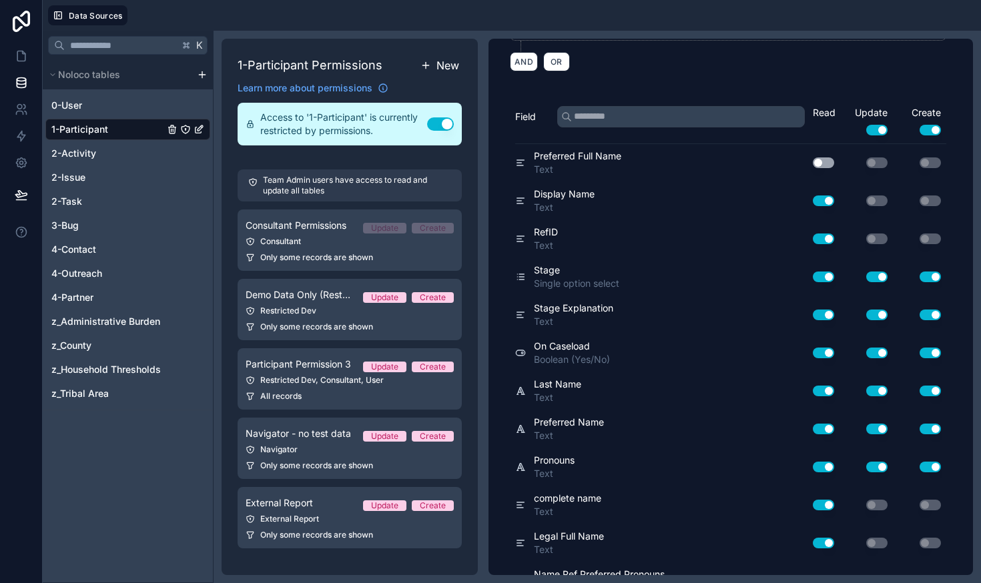
scroll to position [213, 0]
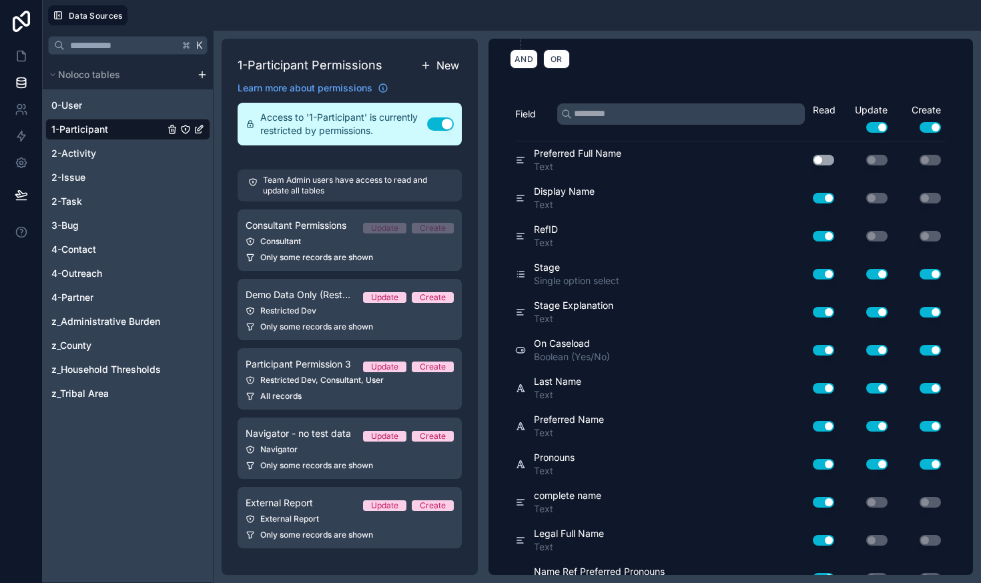
click at [820, 390] on button "Use setting" at bounding box center [823, 388] width 21 height 11
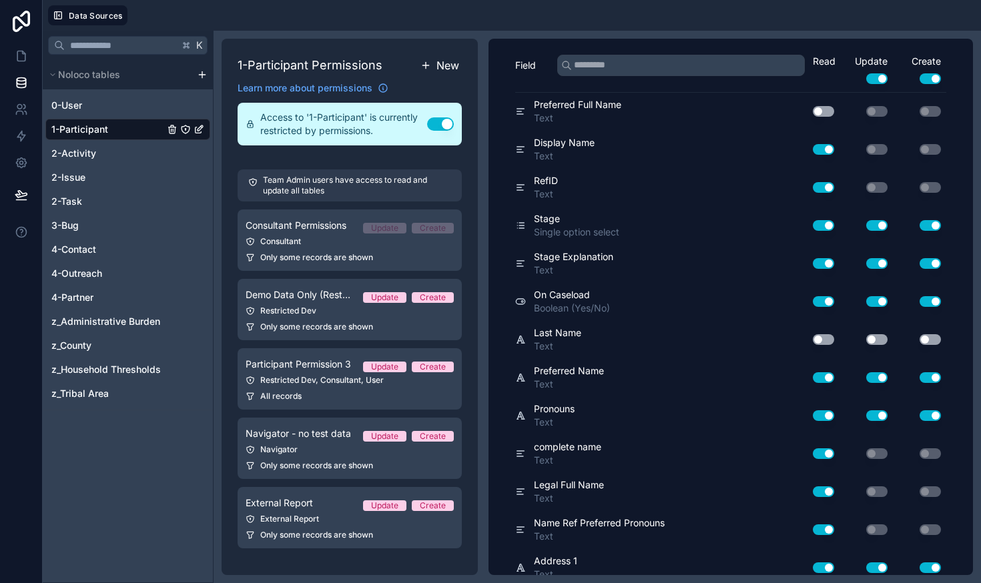
scroll to position [264, 0]
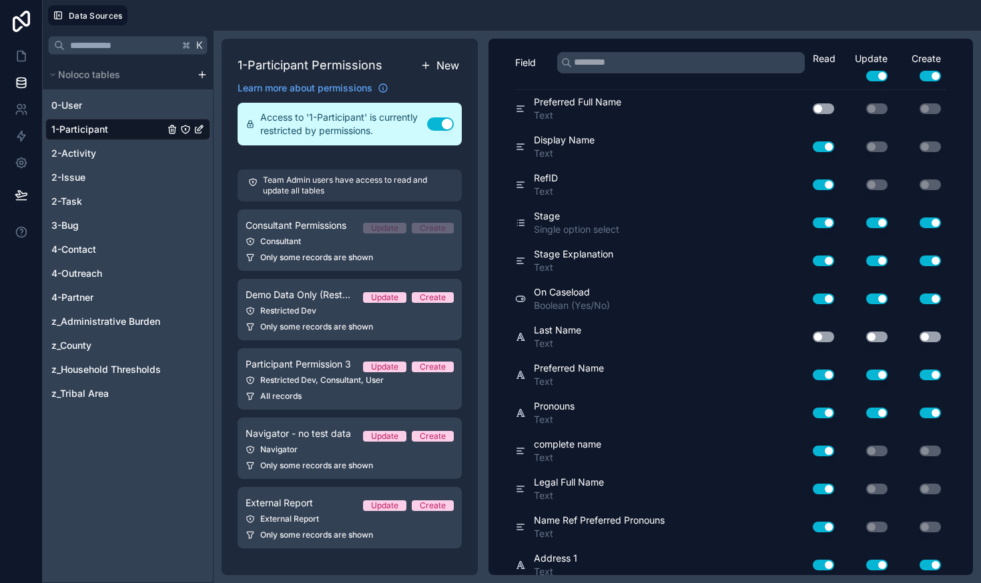
click at [818, 373] on button "Use setting" at bounding box center [823, 375] width 21 height 11
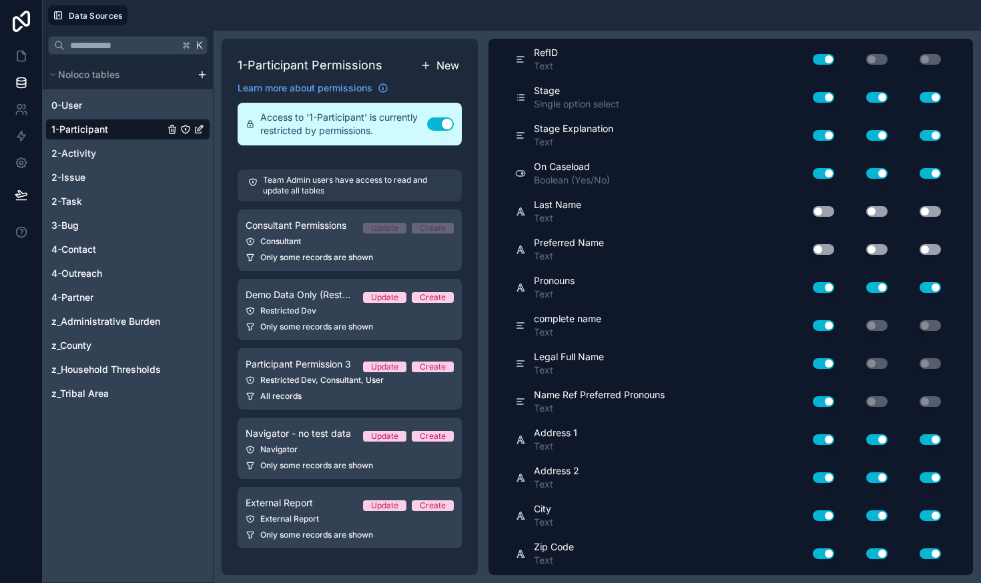
scroll to position [390, 0]
click at [820, 286] on button "Use setting" at bounding box center [823, 287] width 21 height 11
click at [820, 322] on button "Use setting" at bounding box center [823, 325] width 21 height 11
click at [815, 361] on button "Use setting" at bounding box center [823, 363] width 21 height 11
click at [817, 398] on button "Use setting" at bounding box center [823, 401] width 21 height 11
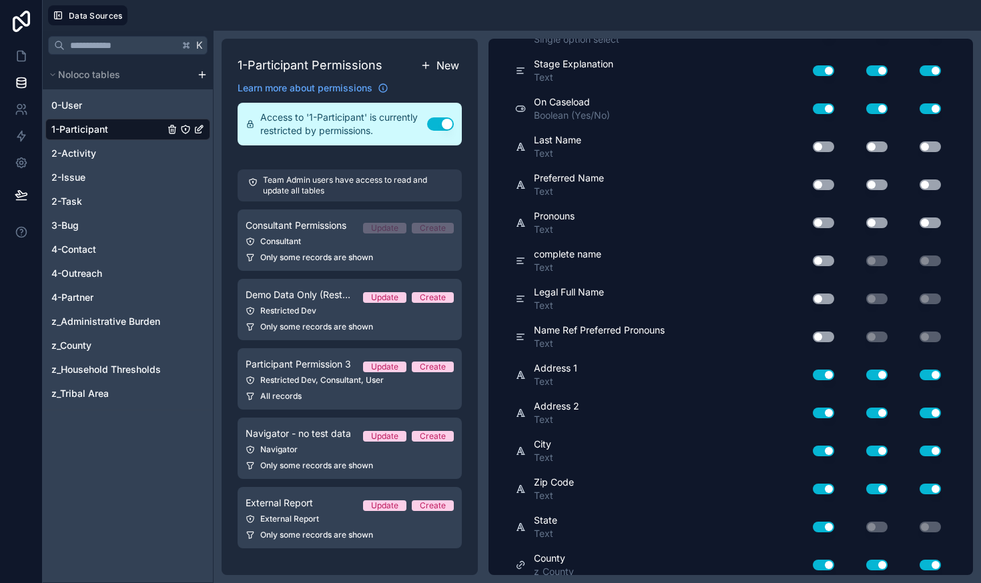
scroll to position [473, 0]
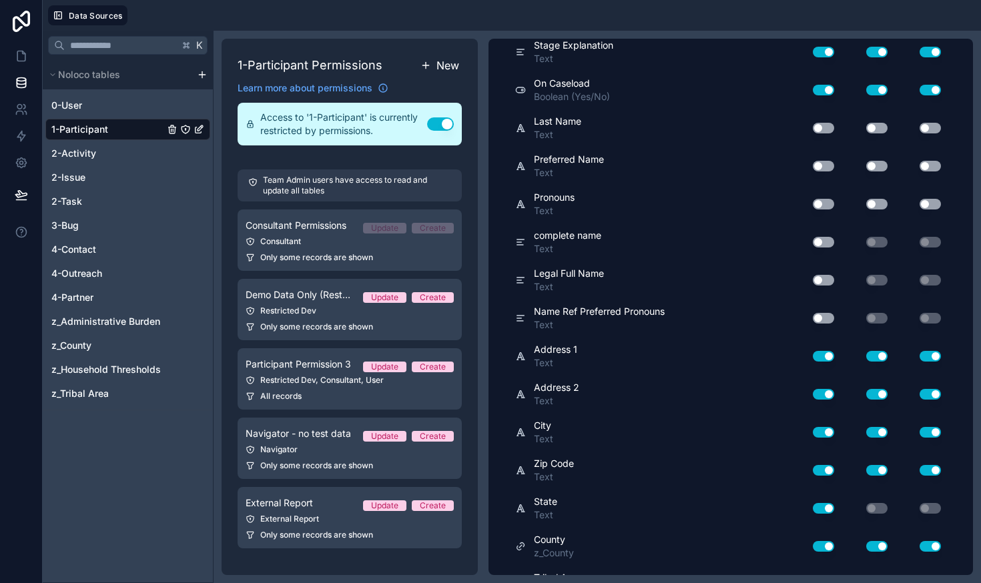
click at [816, 354] on button "Use setting" at bounding box center [823, 356] width 21 height 11
click at [817, 393] on button "Use setting" at bounding box center [823, 394] width 21 height 11
click at [819, 436] on button "Use setting" at bounding box center [823, 432] width 21 height 11
click at [817, 471] on button "Use setting" at bounding box center [823, 470] width 21 height 11
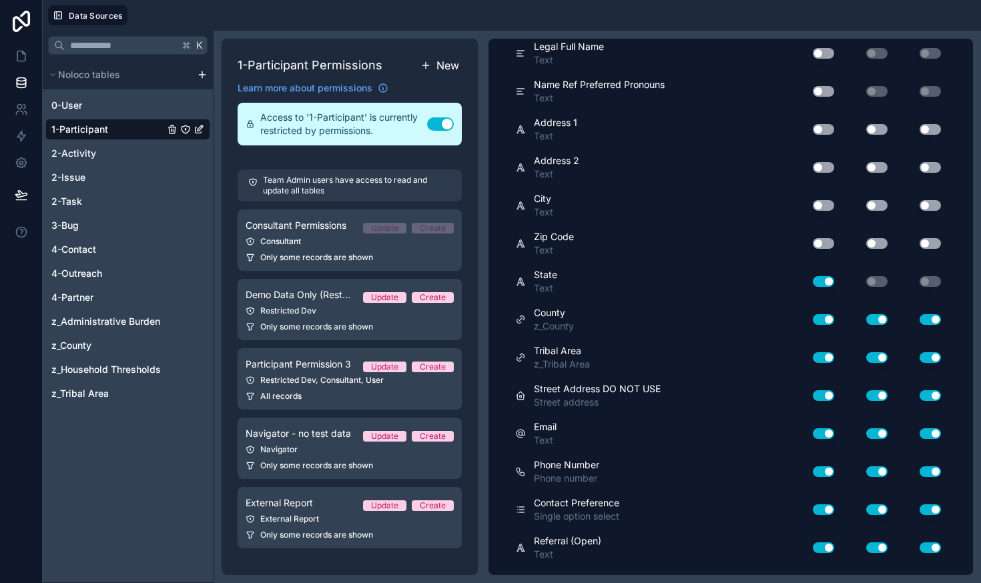
scroll to position [710, 0]
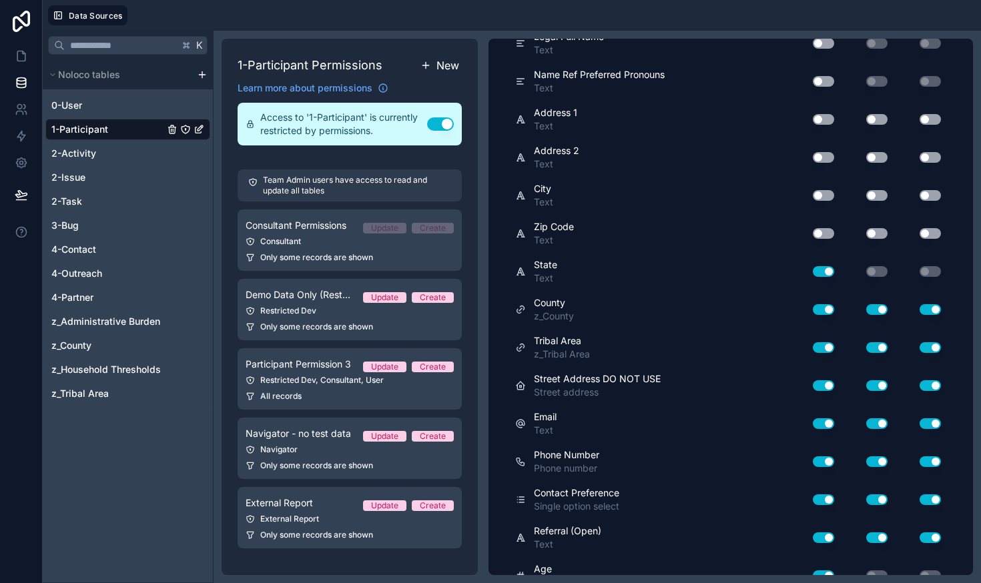
click at [817, 270] on button "Use setting" at bounding box center [823, 271] width 21 height 11
click at [819, 386] on button "Use setting" at bounding box center [823, 385] width 21 height 11
click at [817, 424] on button "Use setting" at bounding box center [823, 424] width 21 height 11
click at [818, 463] on button "Use setting" at bounding box center [823, 462] width 21 height 11
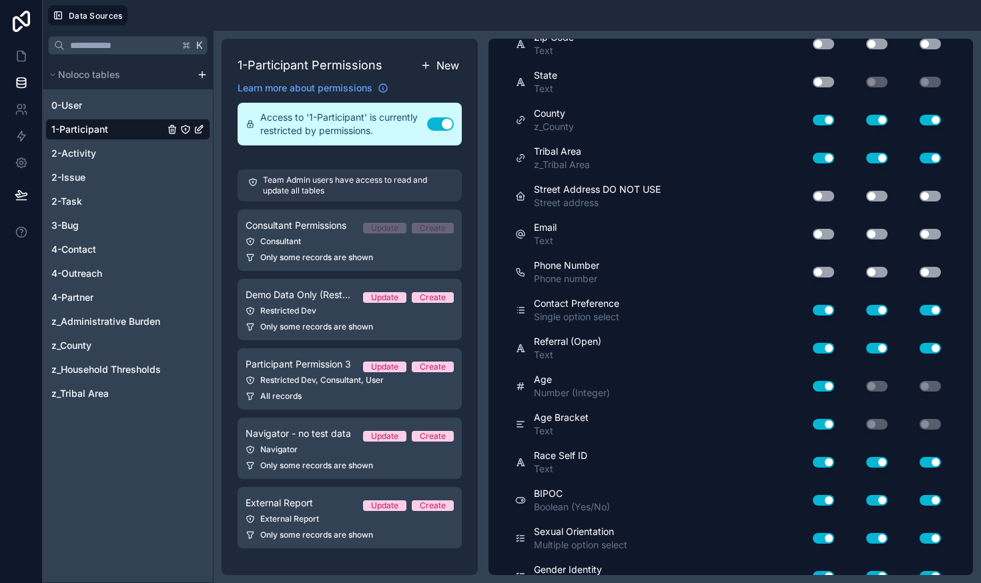
scroll to position [904, 0]
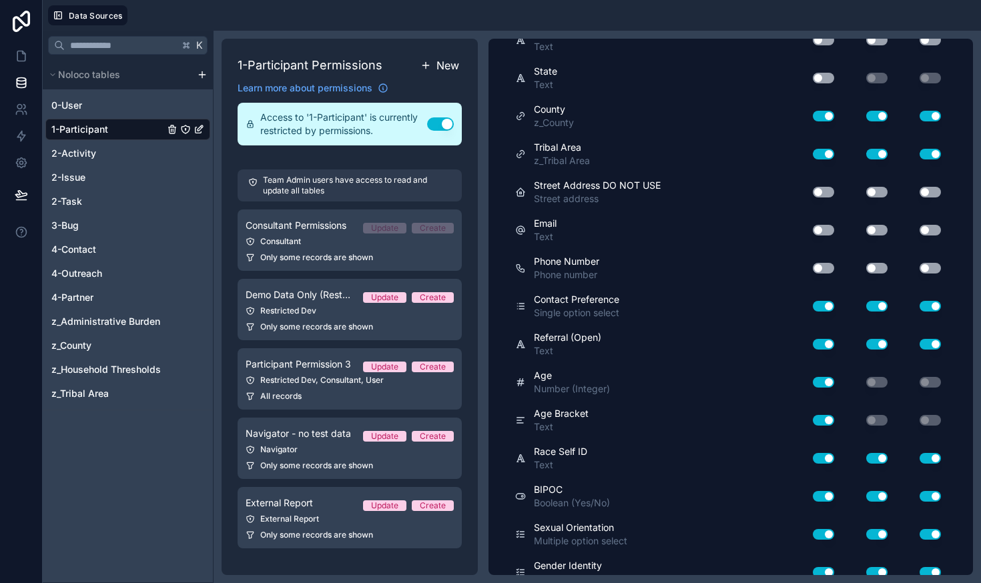
click at [819, 306] on button "Use setting" at bounding box center [823, 306] width 21 height 11
click at [816, 341] on button "Use setting" at bounding box center [823, 344] width 21 height 11
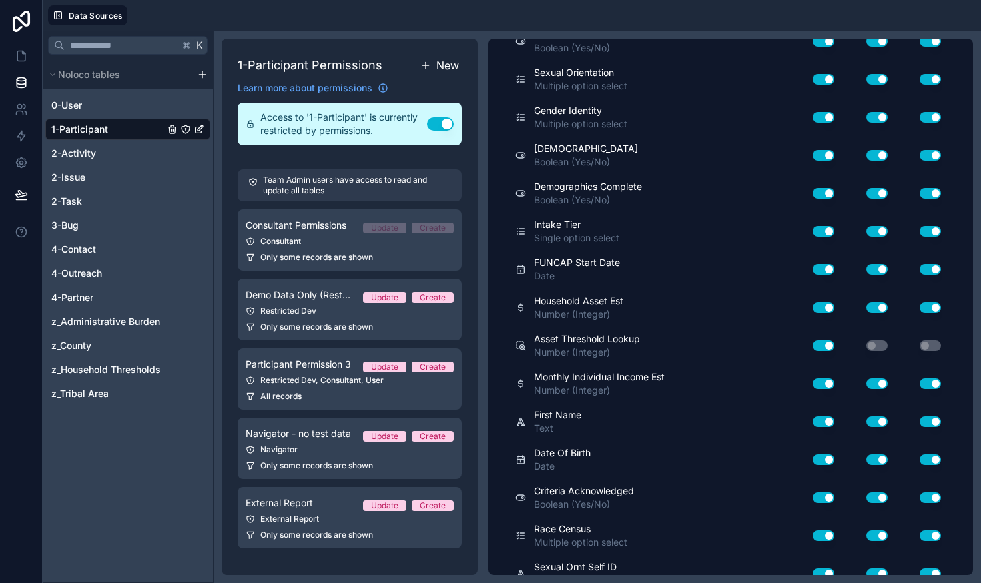
scroll to position [1360, 0]
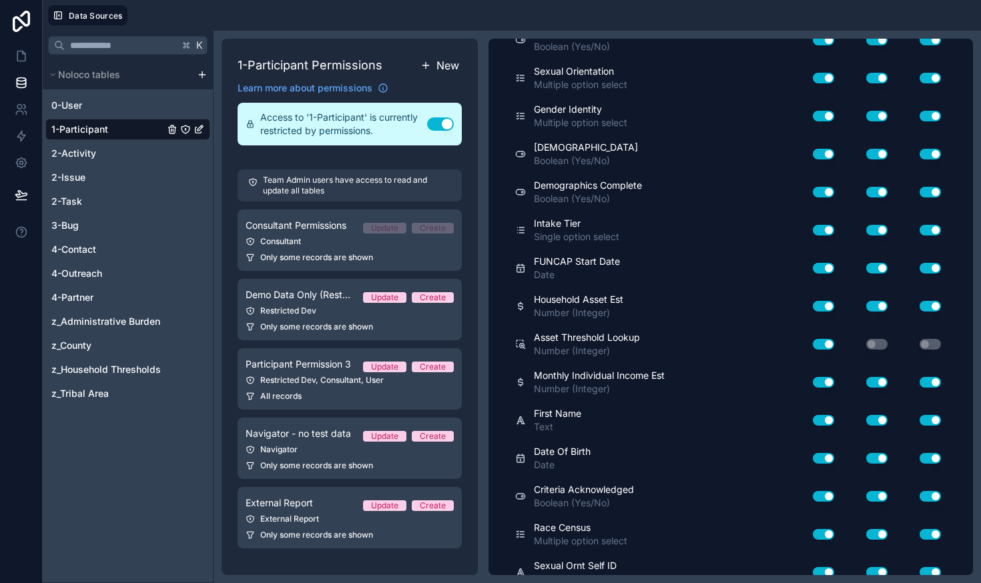
click at [821, 418] on button "Use setting" at bounding box center [823, 420] width 21 height 11
click at [820, 455] on button "Use setting" at bounding box center [823, 458] width 21 height 11
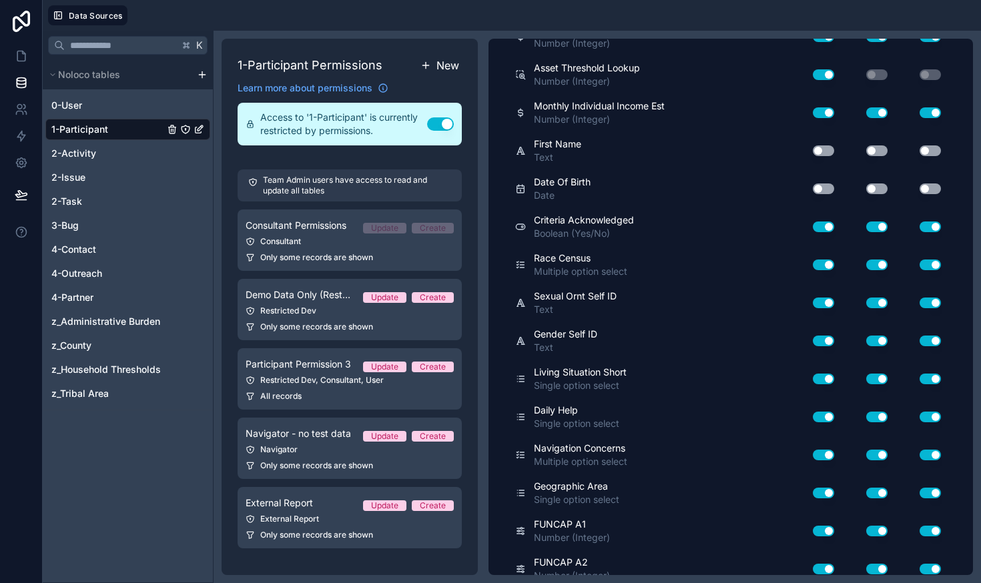
scroll to position [1615, 0]
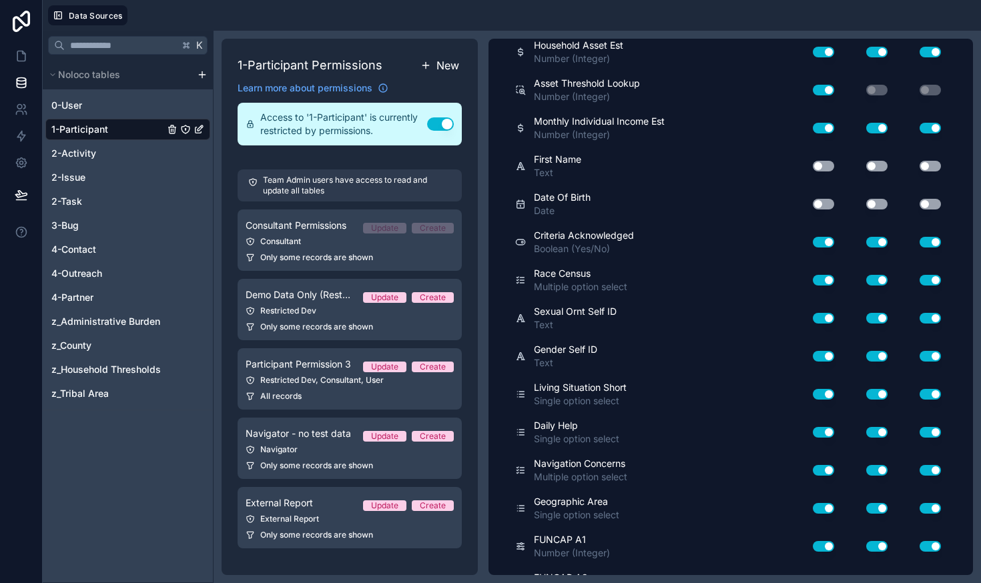
click at [816, 318] on button "Use setting" at bounding box center [823, 318] width 21 height 11
click at [822, 358] on button "Use setting" at bounding box center [823, 356] width 21 height 11
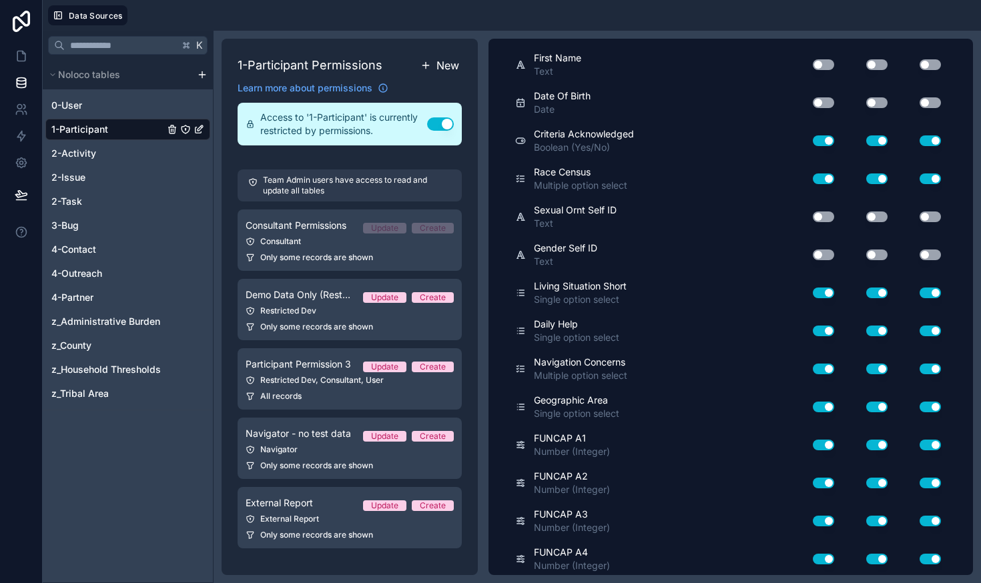
scroll to position [1721, 0]
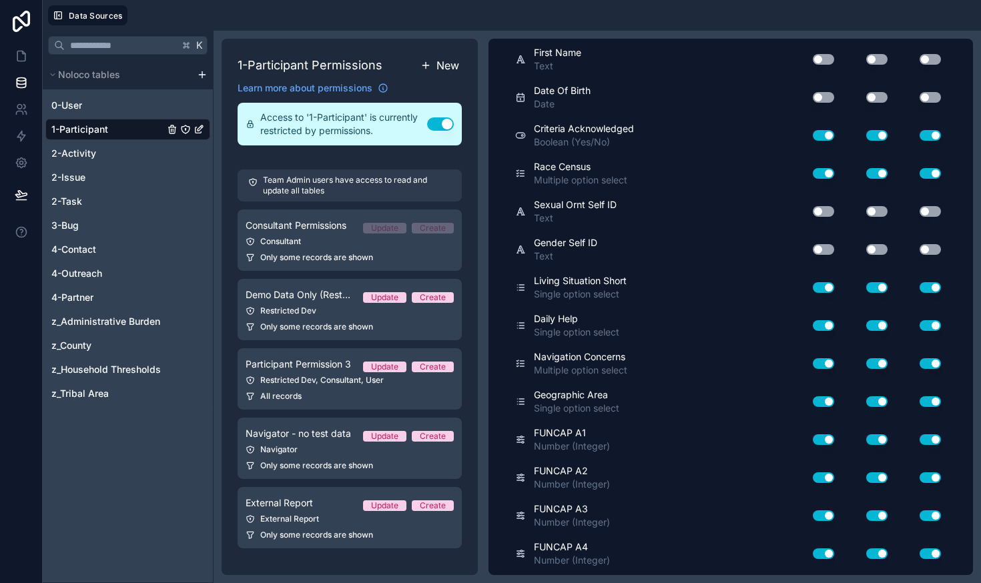
click at [818, 289] on button "Use setting" at bounding box center [823, 287] width 21 height 11
click at [823, 324] on button "Use setting" at bounding box center [823, 325] width 21 height 11
click at [821, 288] on button "Use setting" at bounding box center [823, 287] width 21 height 11
click at [818, 324] on button "Use setting" at bounding box center [823, 325] width 21 height 11
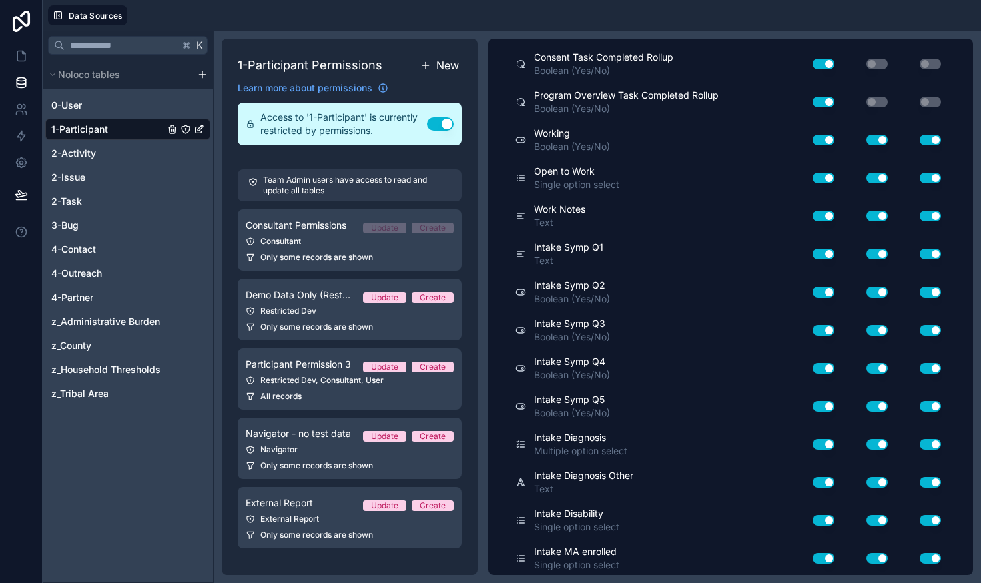
scroll to position [4959, 0]
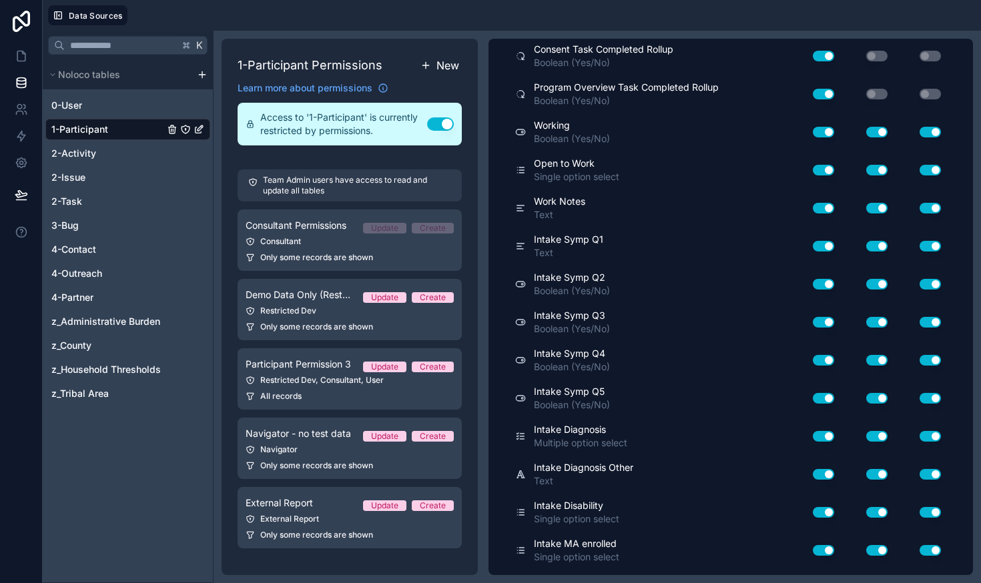
click at [822, 205] on button "Use setting" at bounding box center [823, 208] width 21 height 11
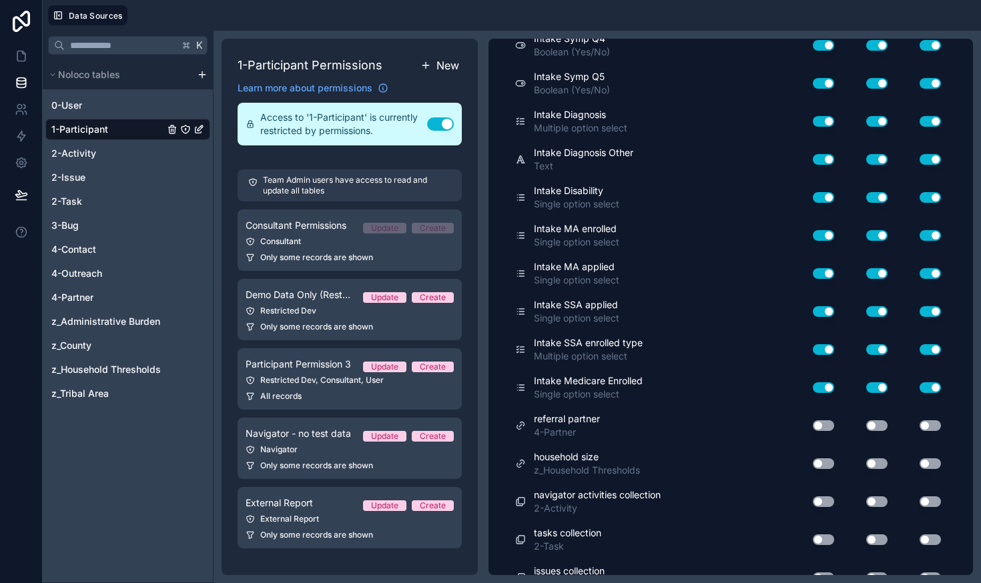
scroll to position [5295, 0]
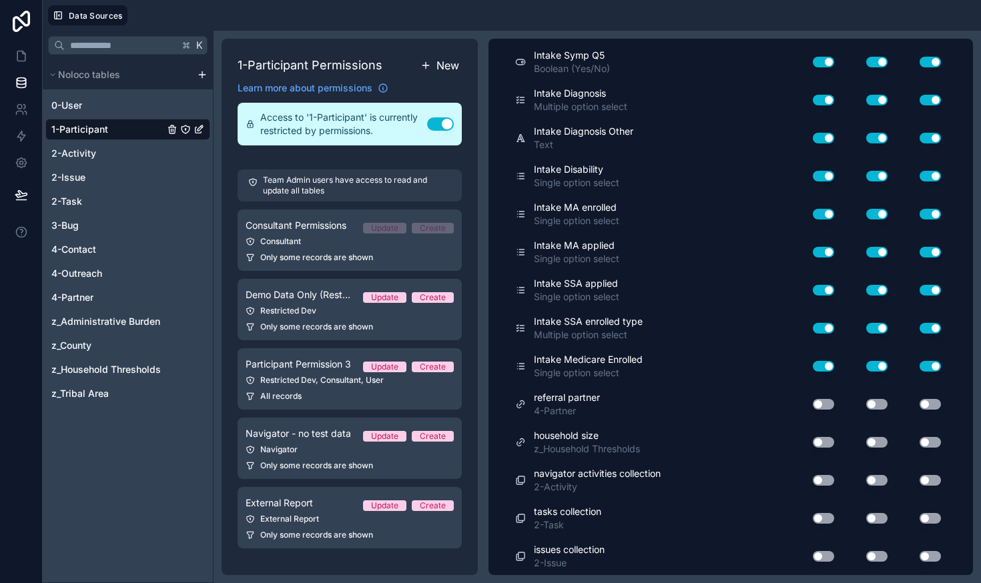
click at [822, 406] on button "Use setting" at bounding box center [823, 404] width 21 height 11
click at [822, 443] on button "Use setting" at bounding box center [823, 442] width 21 height 11
click at [820, 482] on button "Use setting" at bounding box center [823, 480] width 21 height 11
click at [820, 517] on button "Use setting" at bounding box center [823, 518] width 21 height 11
click at [819, 558] on button "Use setting" at bounding box center [823, 556] width 21 height 11
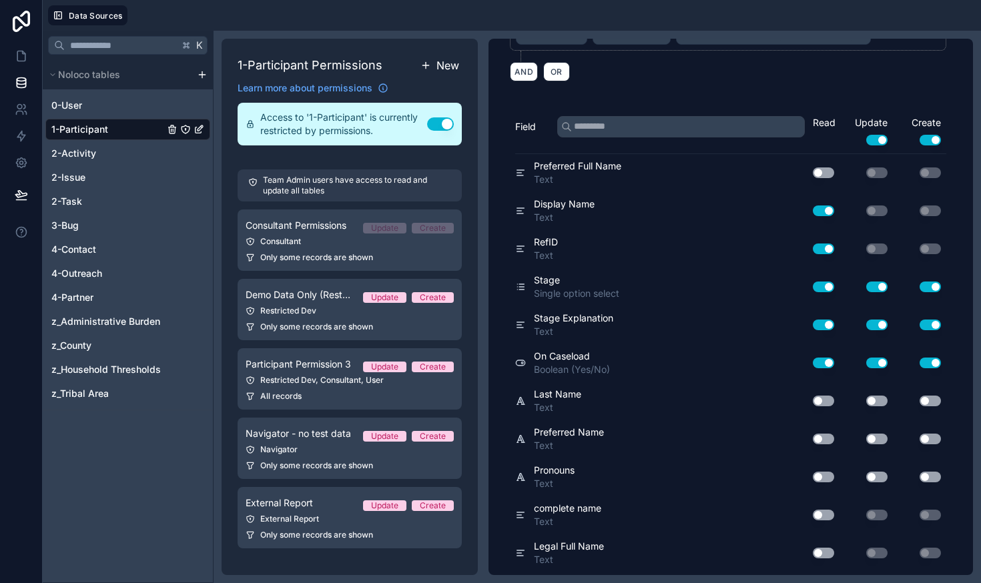
scroll to position [201, 0]
click at [872, 140] on button "Use setting" at bounding box center [876, 139] width 21 height 11
click at [928, 139] on button "Use setting" at bounding box center [930, 139] width 21 height 11
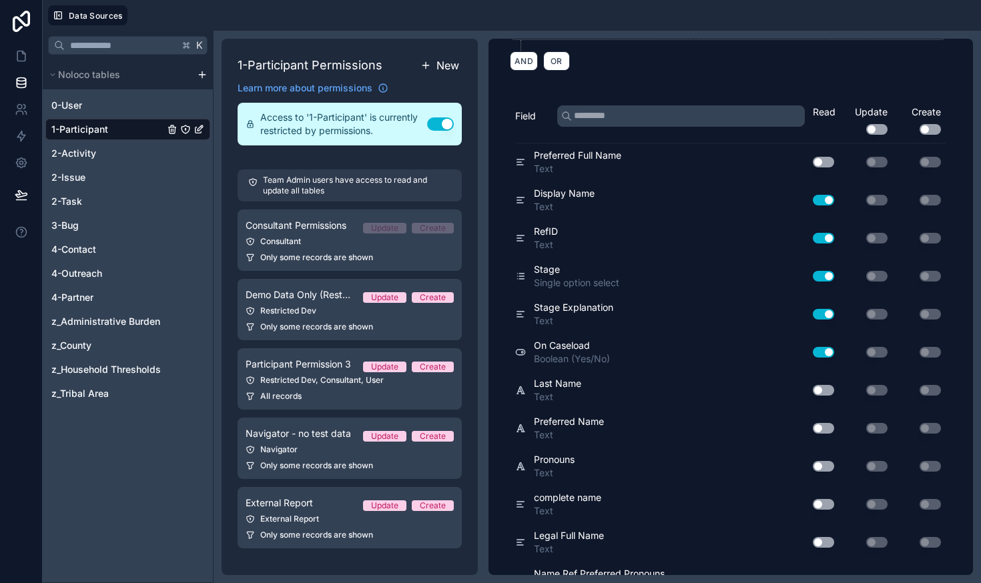
scroll to position [0, 0]
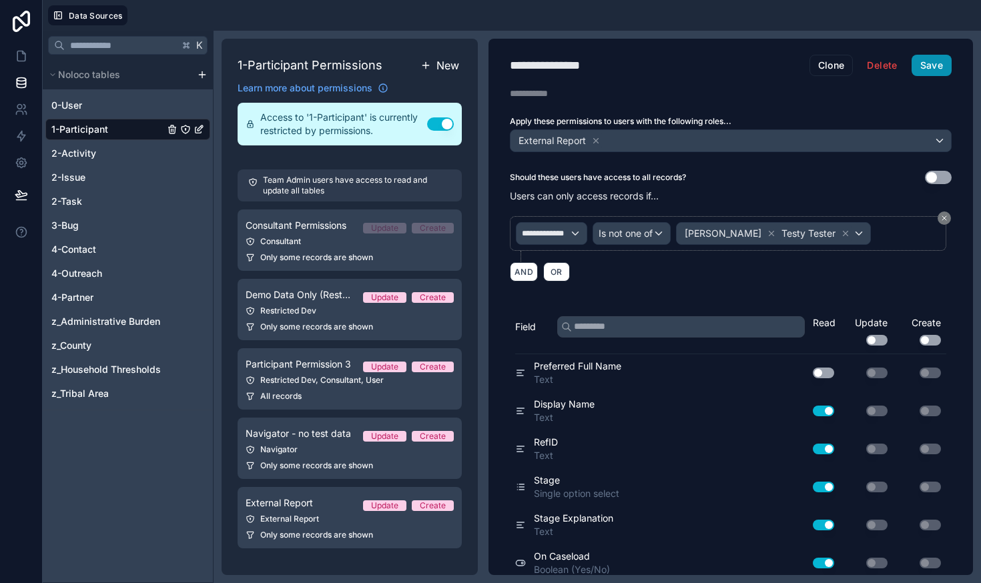
click at [937, 66] on button "Save" at bounding box center [932, 65] width 40 height 21
click at [22, 54] on icon at bounding box center [23, 52] width 3 height 3
